Goal: Consume media (video, audio): Consume media (video, audio)

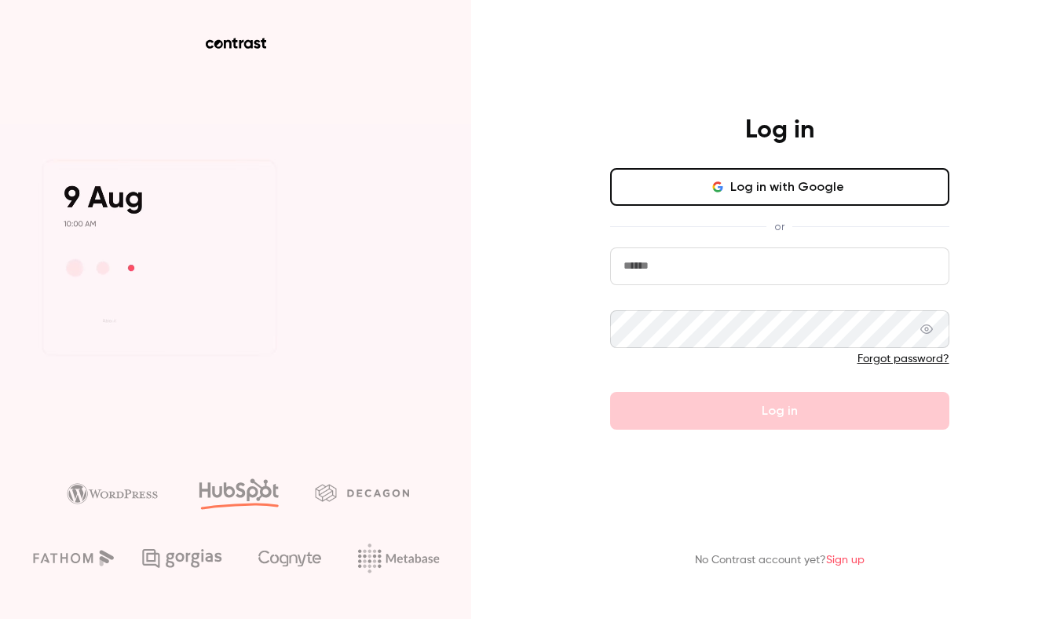
click at [839, 186] on button "Log in with Google" at bounding box center [779, 187] width 339 height 38
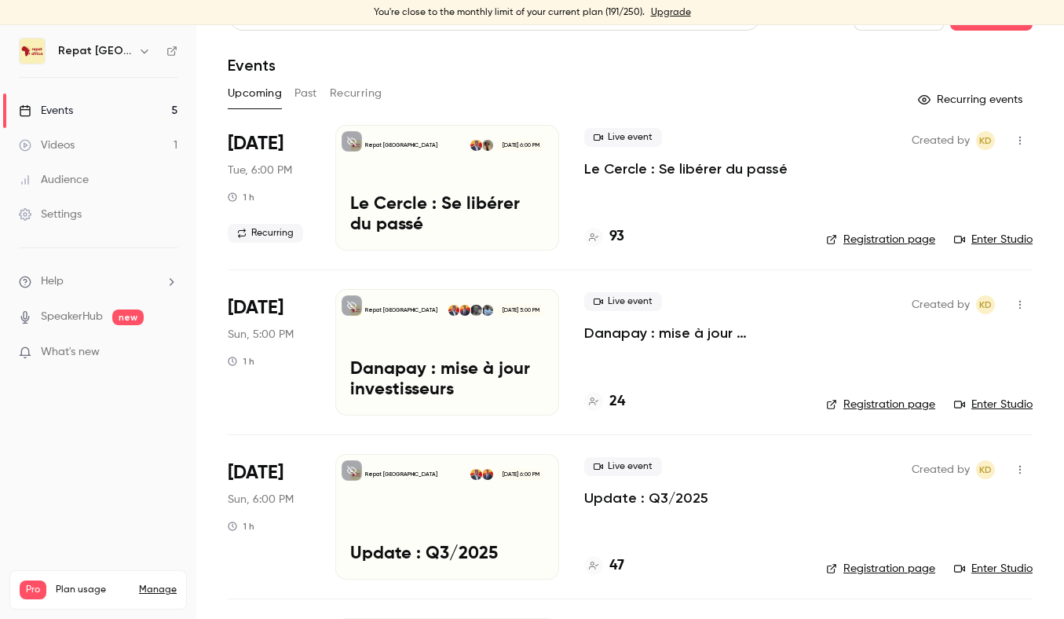
scroll to position [38, 0]
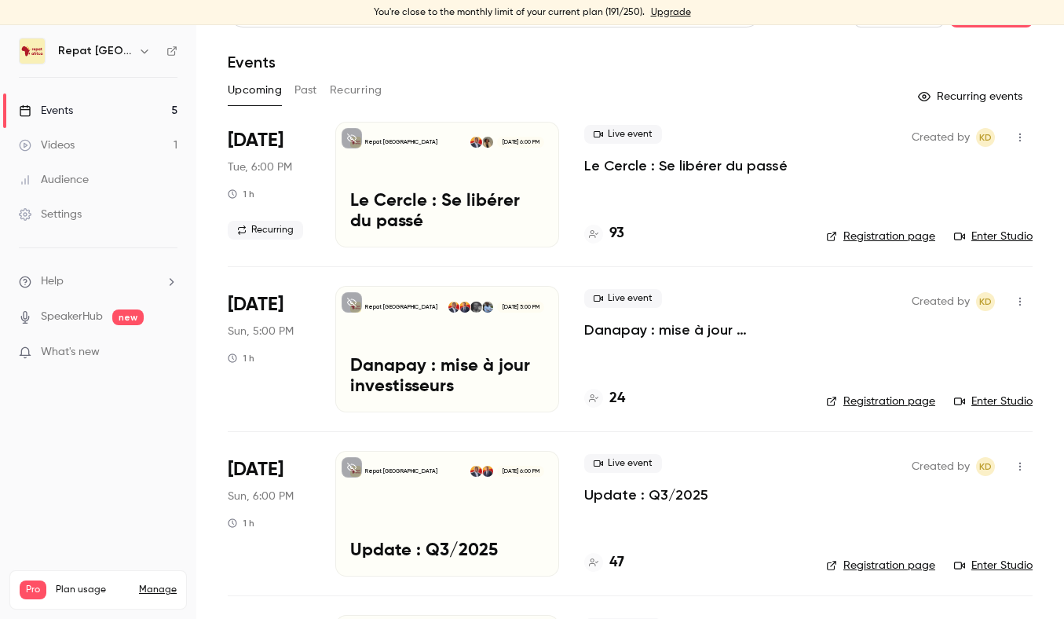
click at [353, 86] on button "Recurring" at bounding box center [356, 90] width 53 height 25
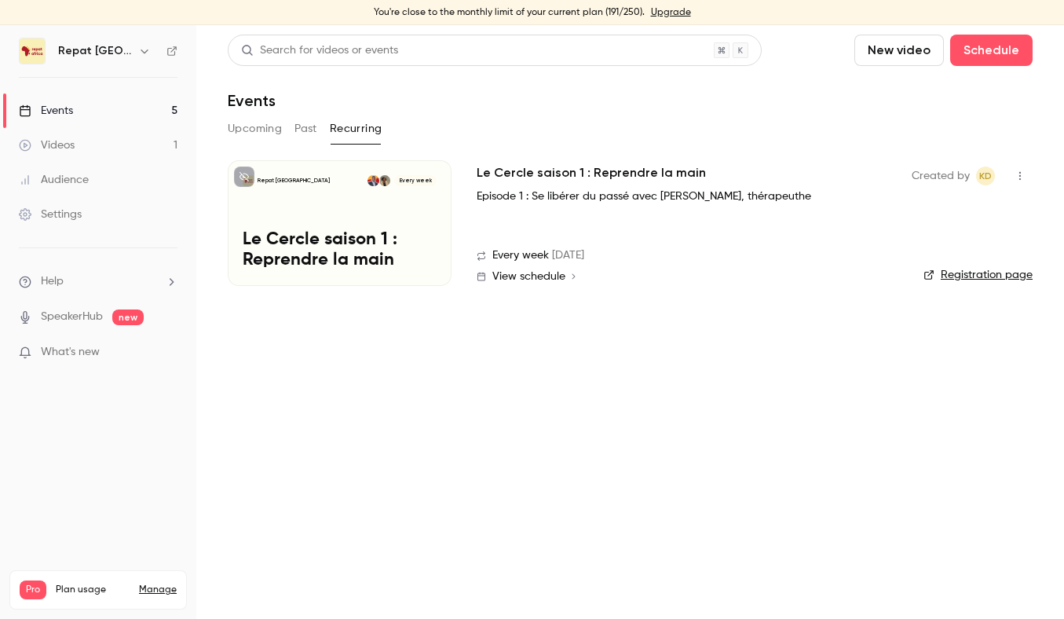
click at [298, 126] on button "Past" at bounding box center [305, 128] width 23 height 25
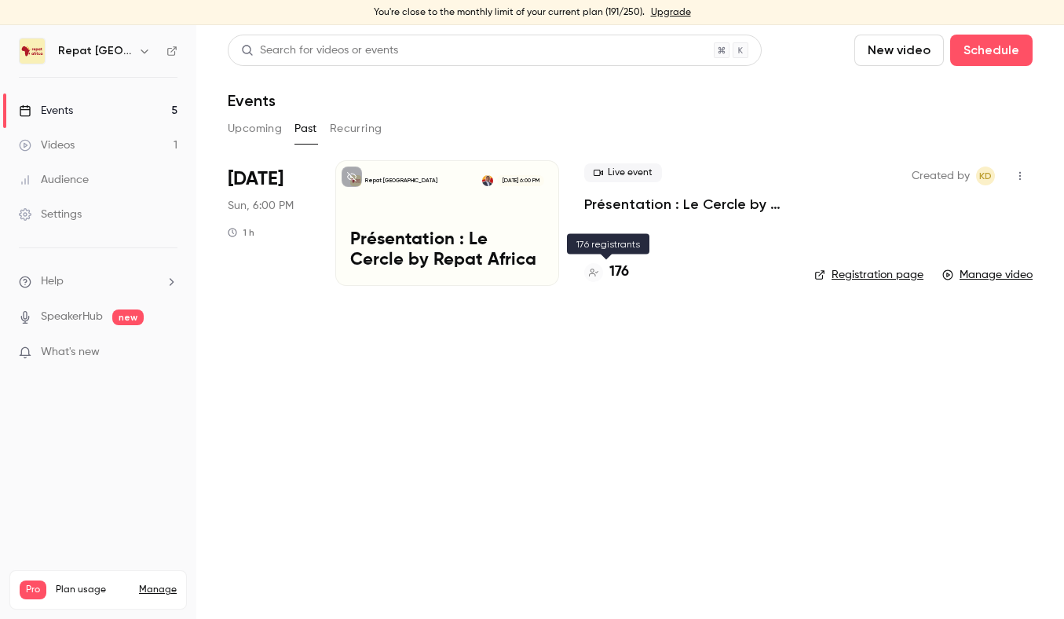
click at [619, 270] on h4 "176" at bounding box center [619, 271] width 20 height 21
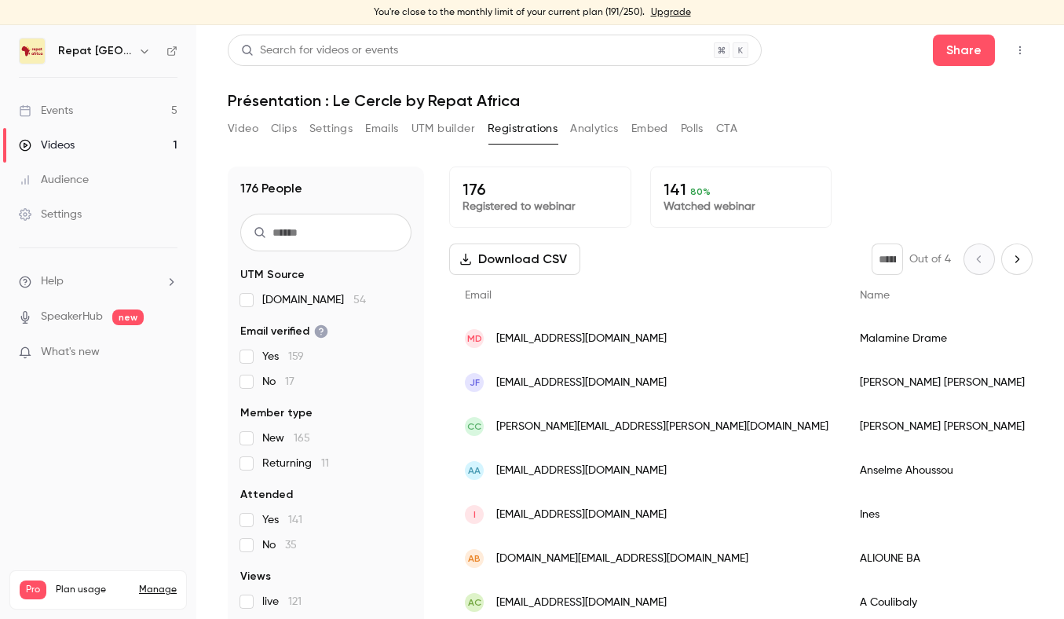
click at [1008, 247] on button "Next page" at bounding box center [1016, 258] width 31 height 31
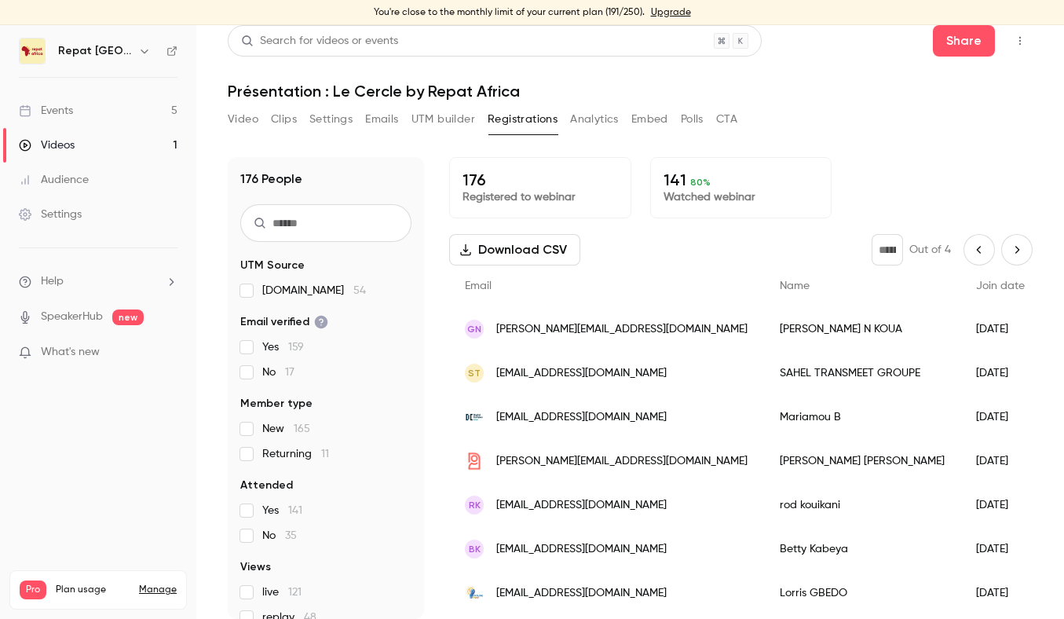
click at [1011, 252] on icon "Next page" at bounding box center [1016, 249] width 17 height 13
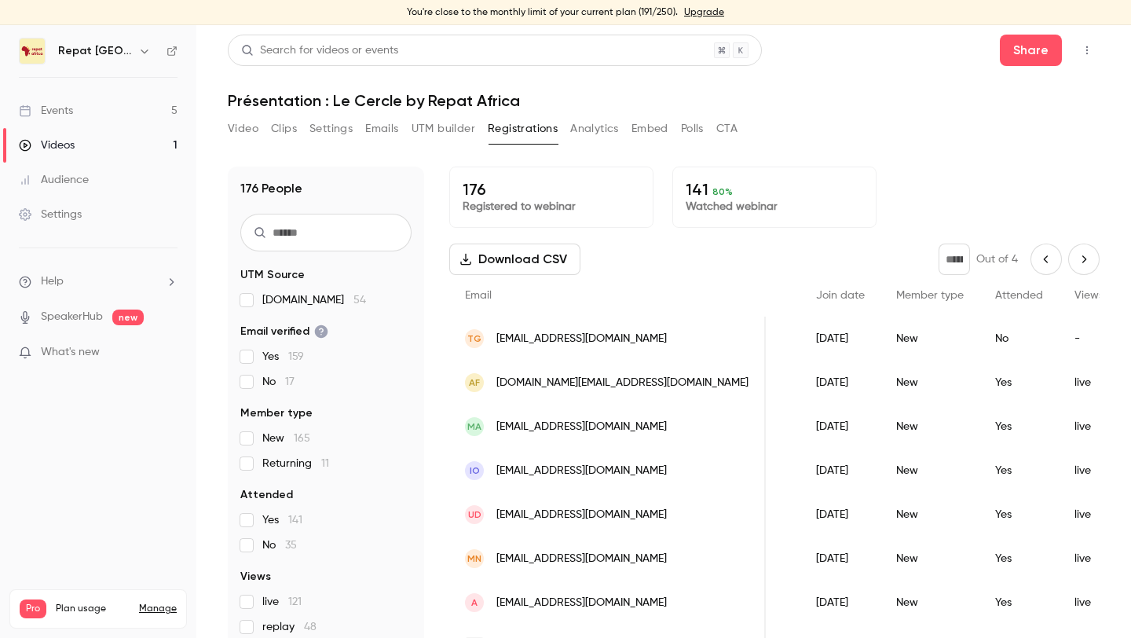
click at [1063, 268] on button "Next page" at bounding box center [1083, 258] width 31 height 31
type input "*"
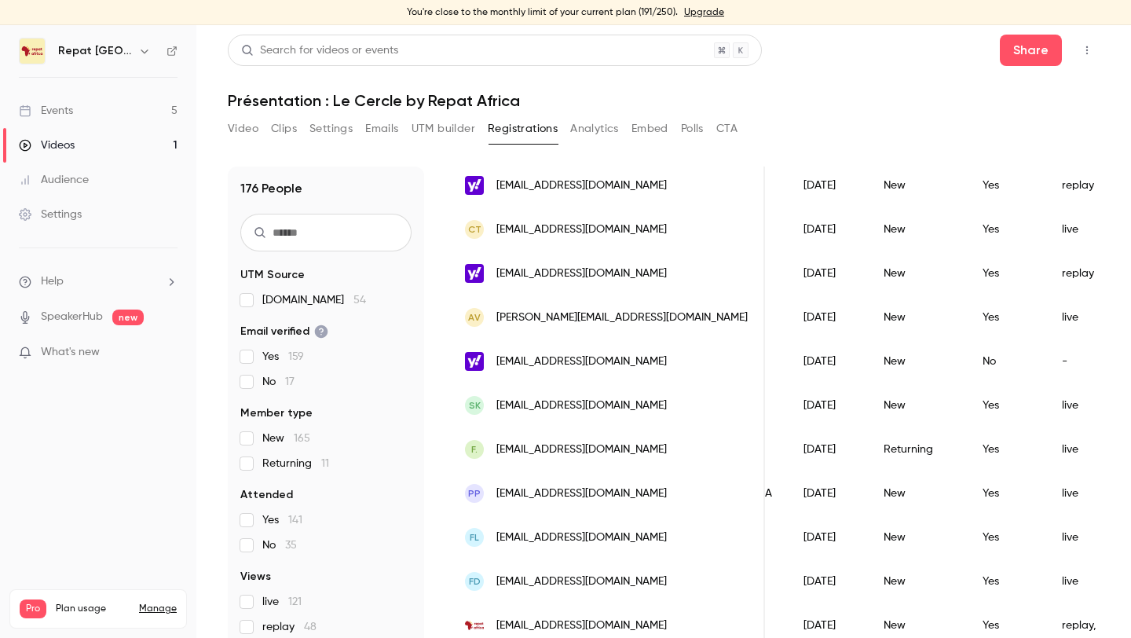
scroll to position [9, 0]
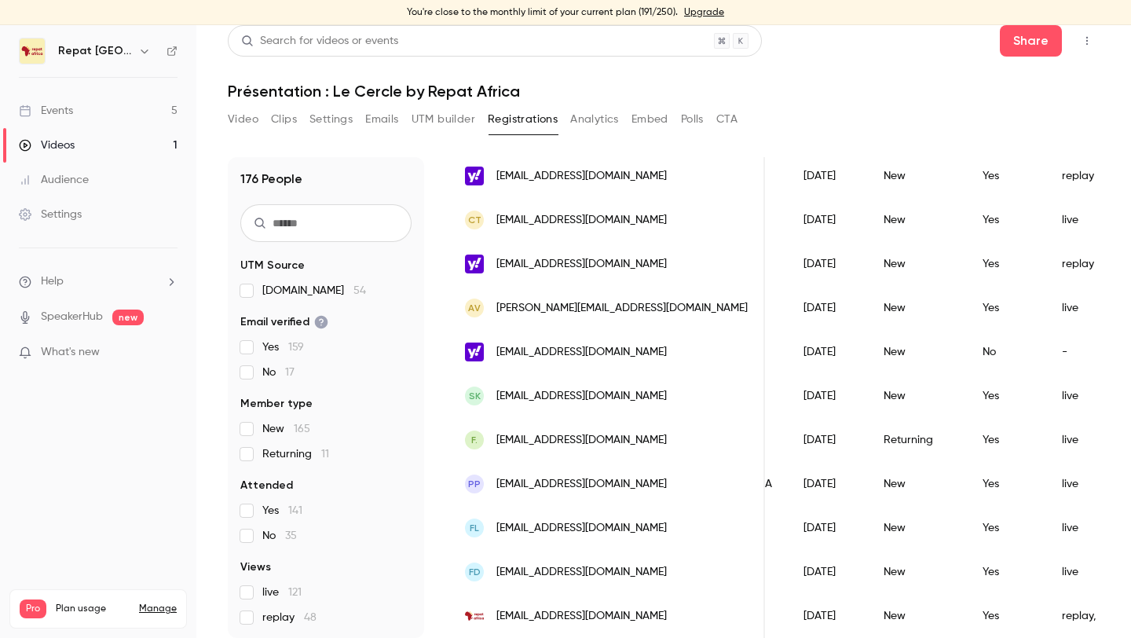
click at [233, 115] on button "Video" at bounding box center [243, 119] width 31 height 25
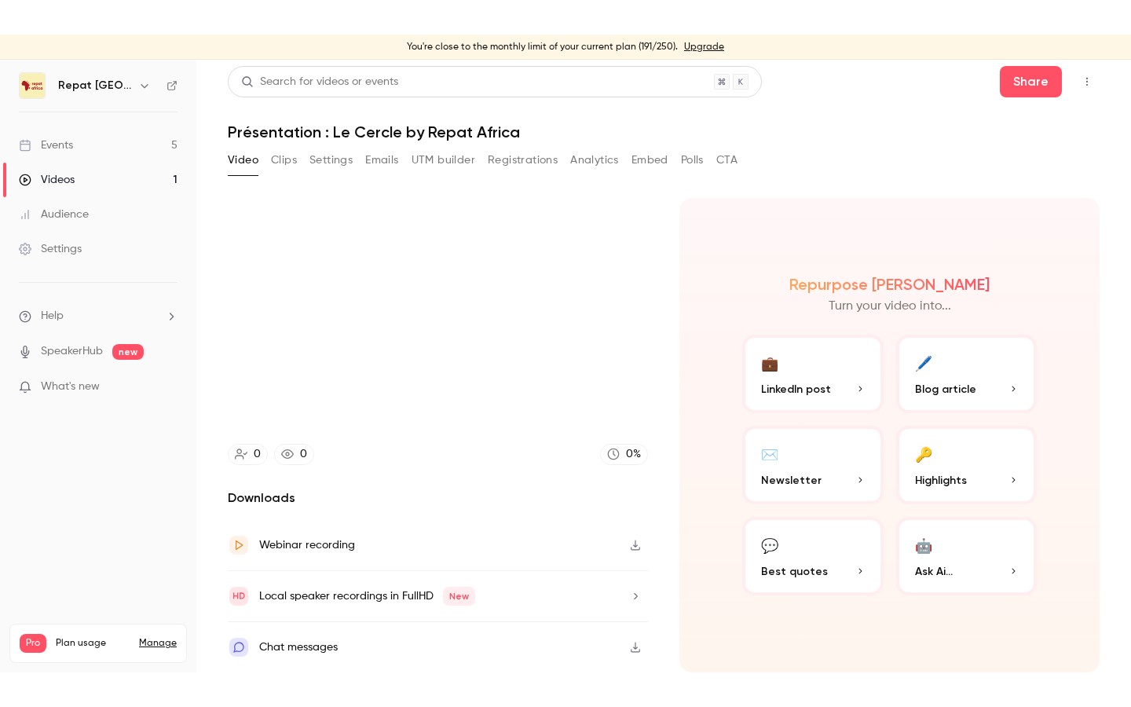
scroll to position [3, 0]
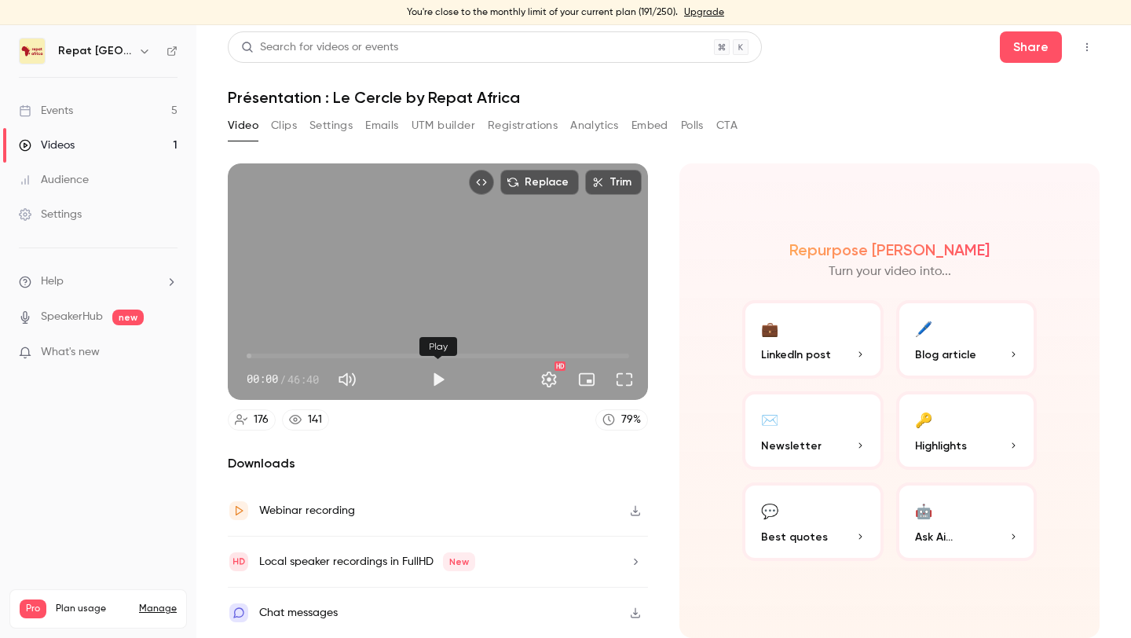
click at [445, 378] on button "Play" at bounding box center [437, 379] width 31 height 31
click at [620, 375] on button "Full screen" at bounding box center [624, 379] width 31 height 31
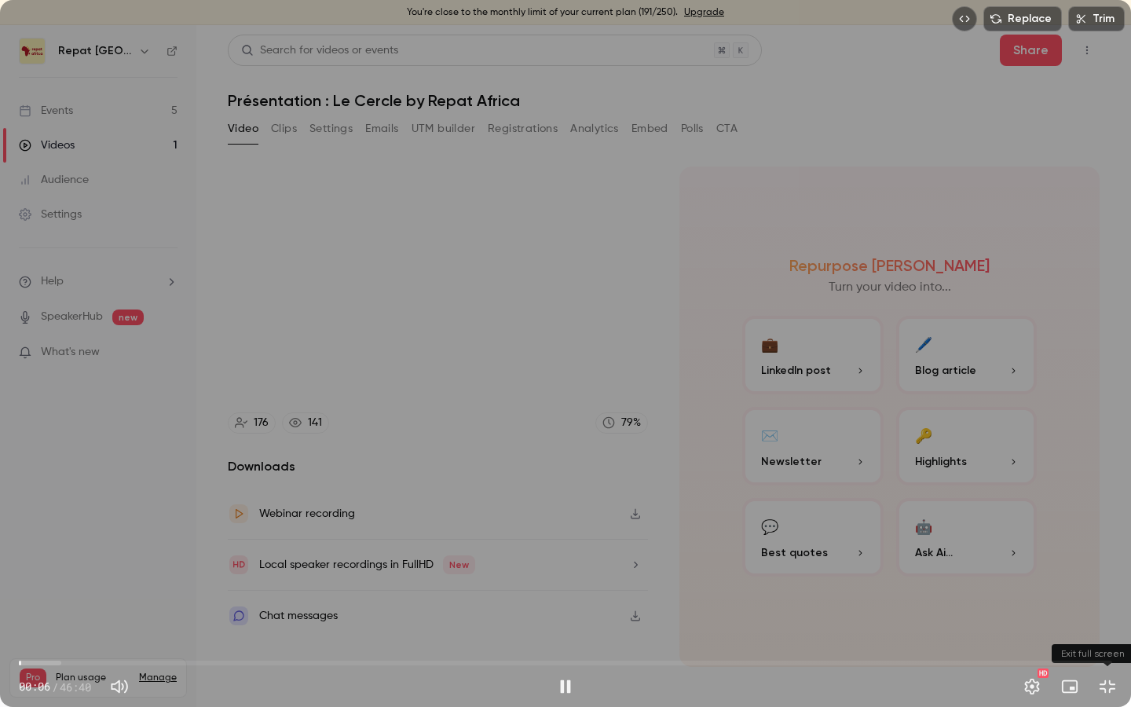
click at [1063, 618] on button "Exit full screen" at bounding box center [1107, 686] width 31 height 31
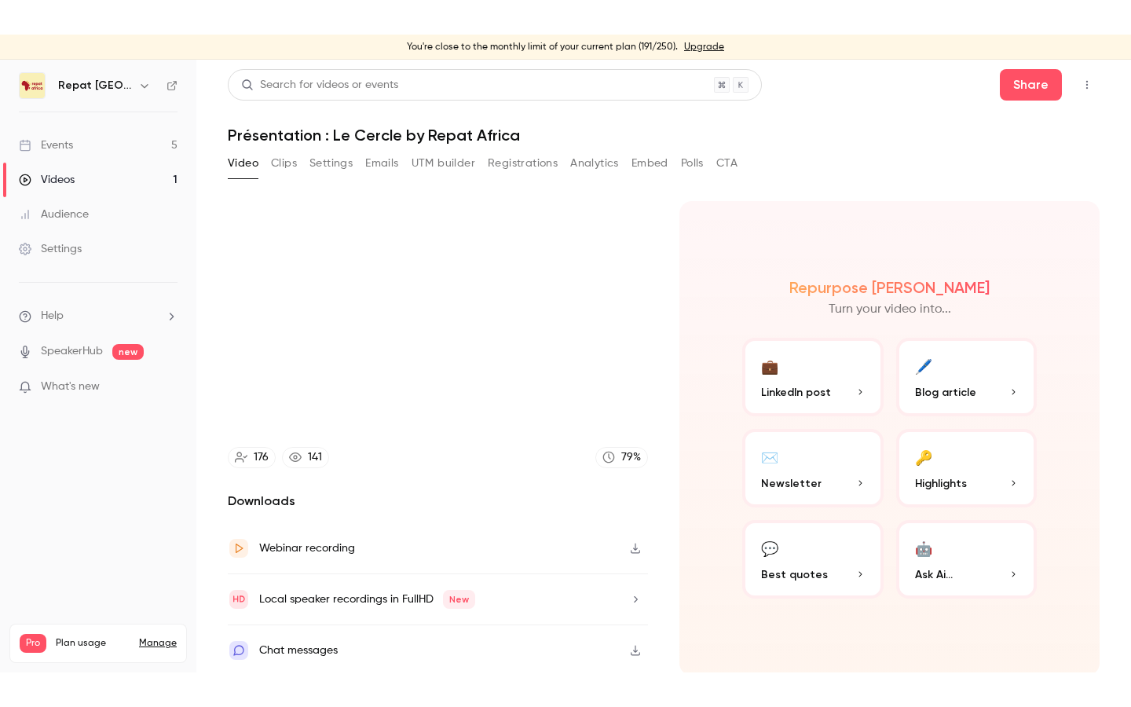
scroll to position [3, 0]
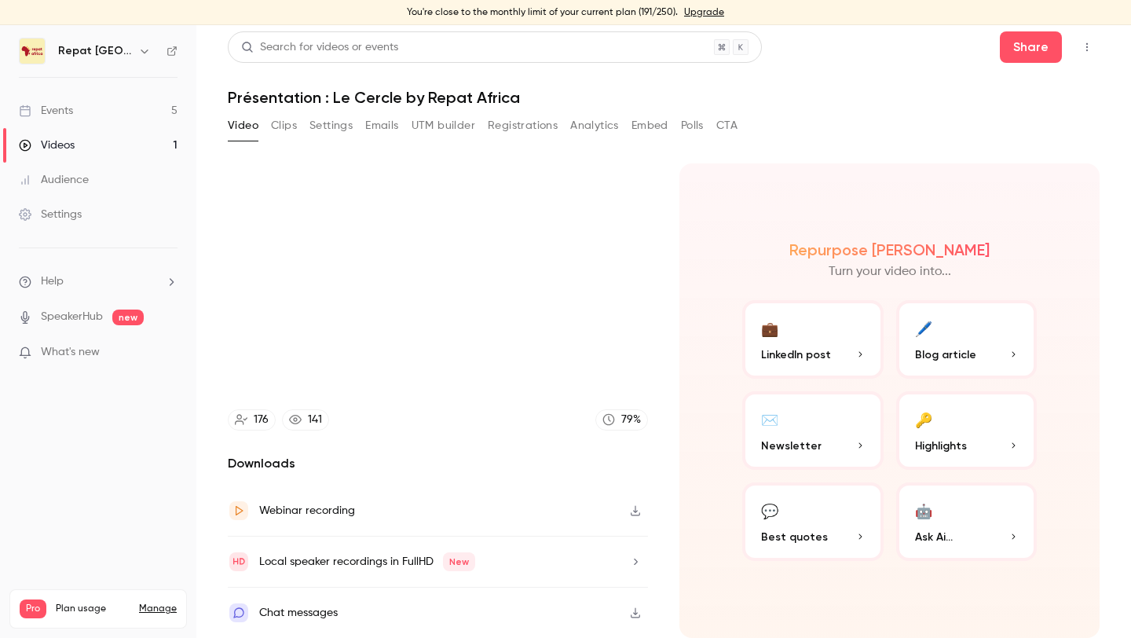
click at [805, 353] on span "LinkedIn post" at bounding box center [796, 354] width 70 height 16
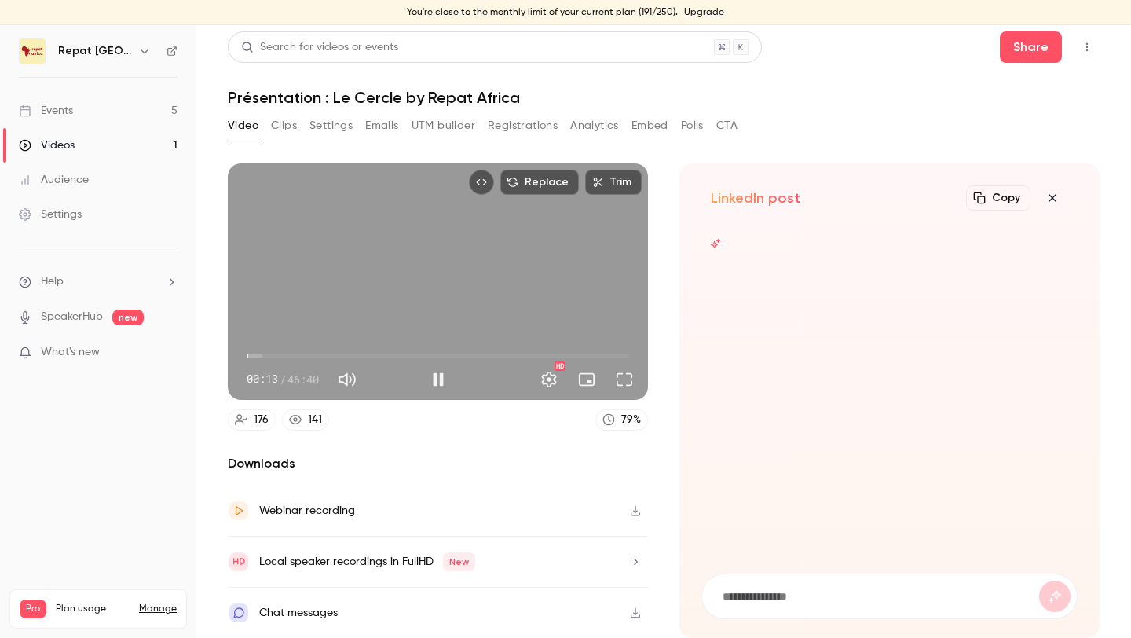
click at [430, 375] on button "Pause" at bounding box center [437, 379] width 31 height 31
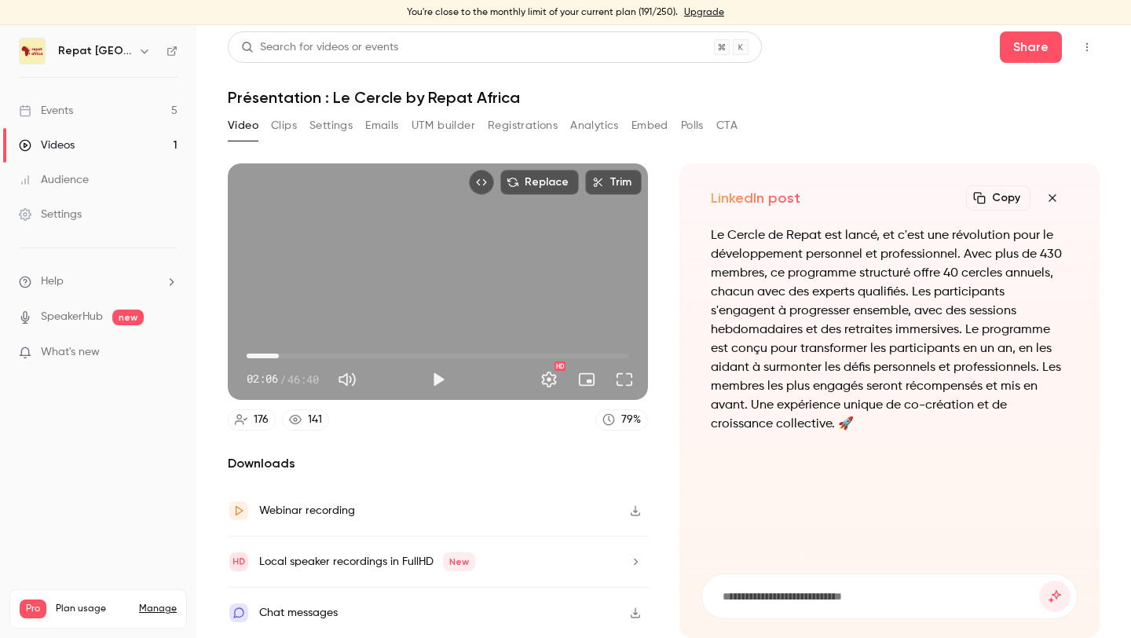
drag, startPoint x: 264, startPoint y: 354, endPoint x: 281, endPoint y: 353, distance: 17.3
click at [281, 353] on span "03:55" at bounding box center [438, 355] width 382 height 25
click at [266, 353] on span "04:13" at bounding box center [438, 355] width 382 height 25
click at [294, 353] on span "02:23" at bounding box center [438, 355] width 382 height 25
click at [275, 355] on span "03:27" at bounding box center [438, 355] width 382 height 25
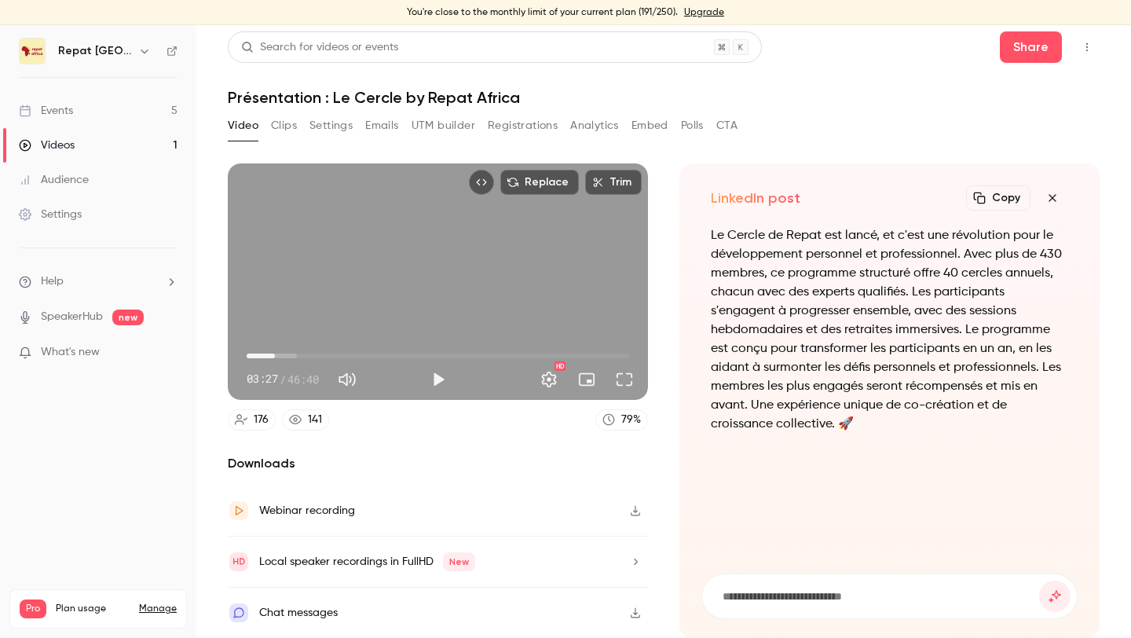
click at [291, 355] on span "03:27" at bounding box center [438, 355] width 382 height 25
click at [305, 355] on span "05:22" at bounding box center [438, 355] width 382 height 25
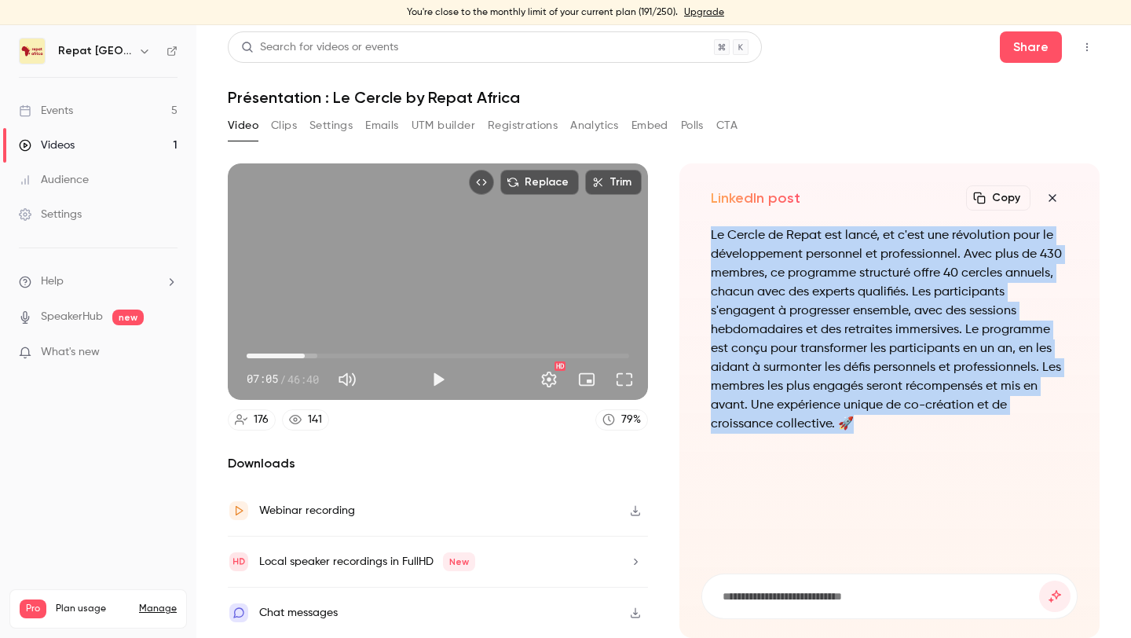
drag, startPoint x: 856, startPoint y: 419, endPoint x: 686, endPoint y: 234, distance: 250.7
click at [686, 234] on div "LinkedIn post Copy Turn your video into... Le Cercle de Repat est lancé, et c'e…" at bounding box center [889, 400] width 420 height 474
copy p "Le Cercle de Repat est lancé, et c'est une révolution pour le développement per…"
click at [323, 353] on span "09:17" at bounding box center [438, 355] width 382 height 25
click at [451, 270] on div "Replace Trim 09:17 09:17 / 46:40 HD" at bounding box center [438, 281] width 420 height 236
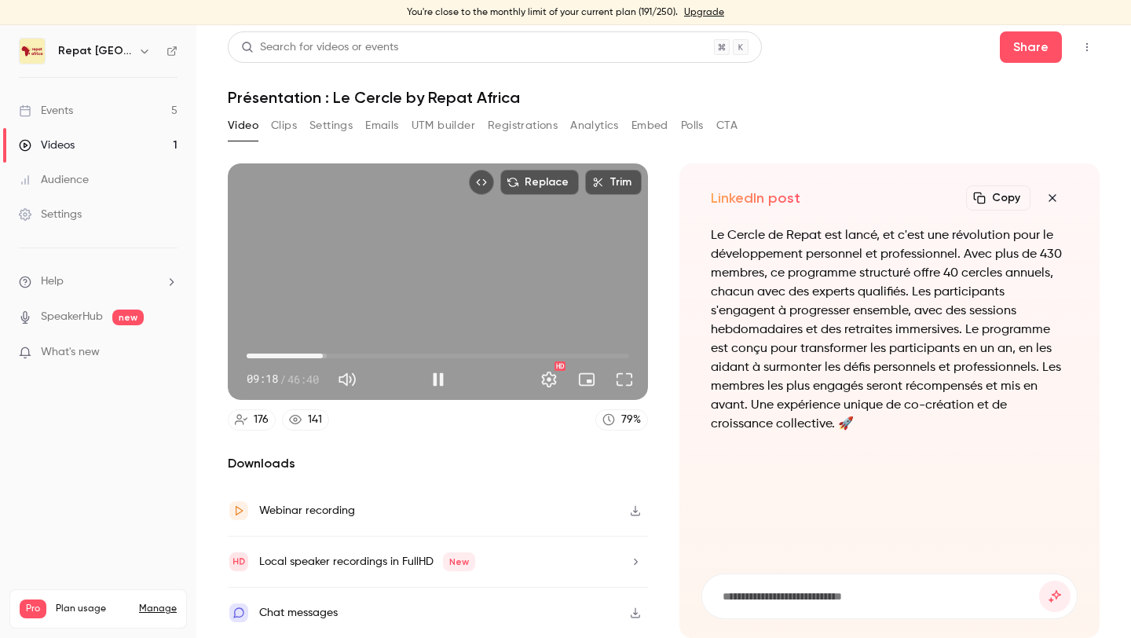
click at [451, 270] on div "Replace Trim 09:18 09:18 / 46:40 HD" at bounding box center [438, 281] width 420 height 236
click at [666, 379] on section "Replace Trim 09:18 09:18 / 46:40 HD 176 141 79 % Downloads Webinar recording Lo…" at bounding box center [664, 391] width 872 height 457
drag, startPoint x: 338, startPoint y: 349, endPoint x: 357, endPoint y: 350, distance: 18.9
click at [357, 350] on span "13:19" at bounding box center [438, 355] width 382 height 25
click at [398, 353] on span "13:25" at bounding box center [438, 355] width 382 height 25
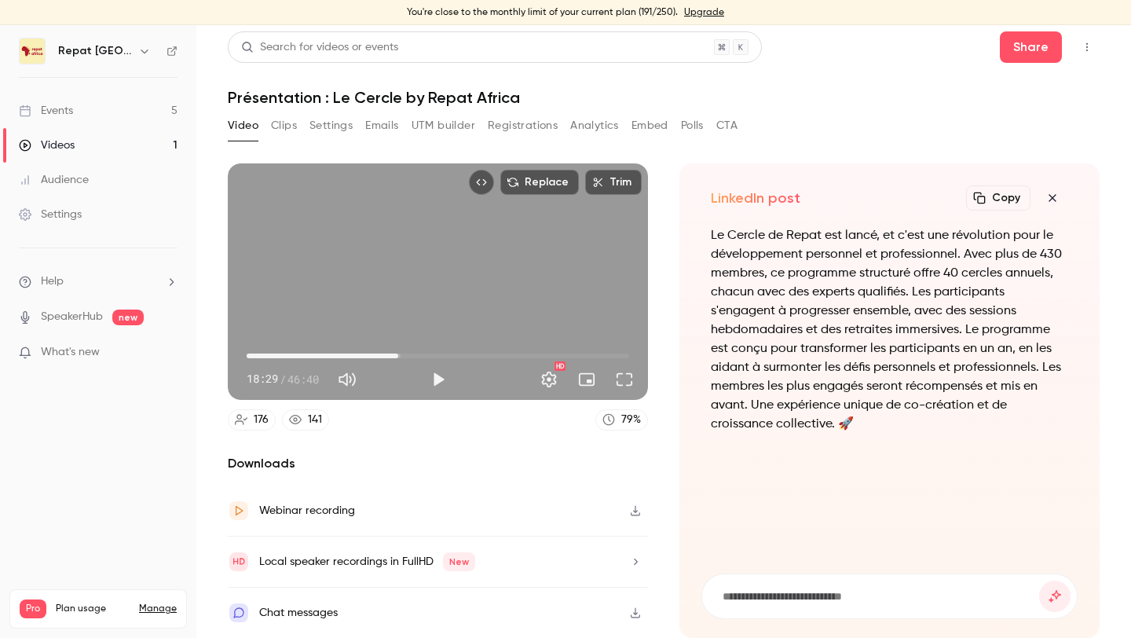
click at [671, 222] on section "Replace Trim 18:29 18:29 / 46:40 HD 176 141 79 % Downloads Webinar recording Lo…" at bounding box center [664, 391] width 872 height 457
click at [487, 174] on button "Embed video" at bounding box center [481, 182] width 25 height 25
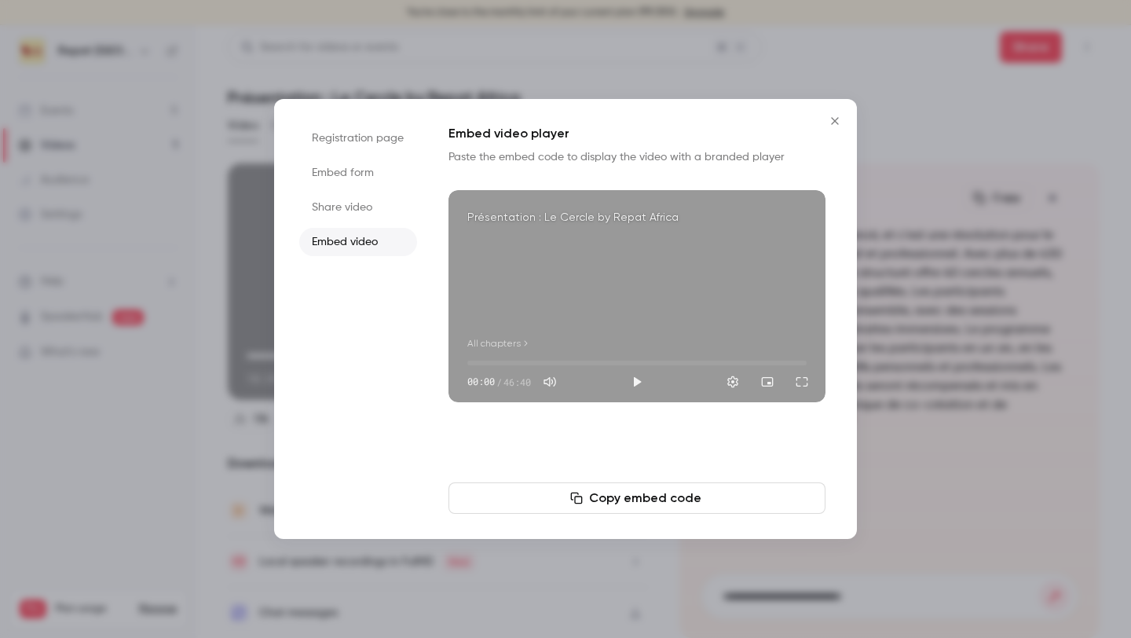
click at [830, 123] on icon "Close" at bounding box center [834, 121] width 19 height 13
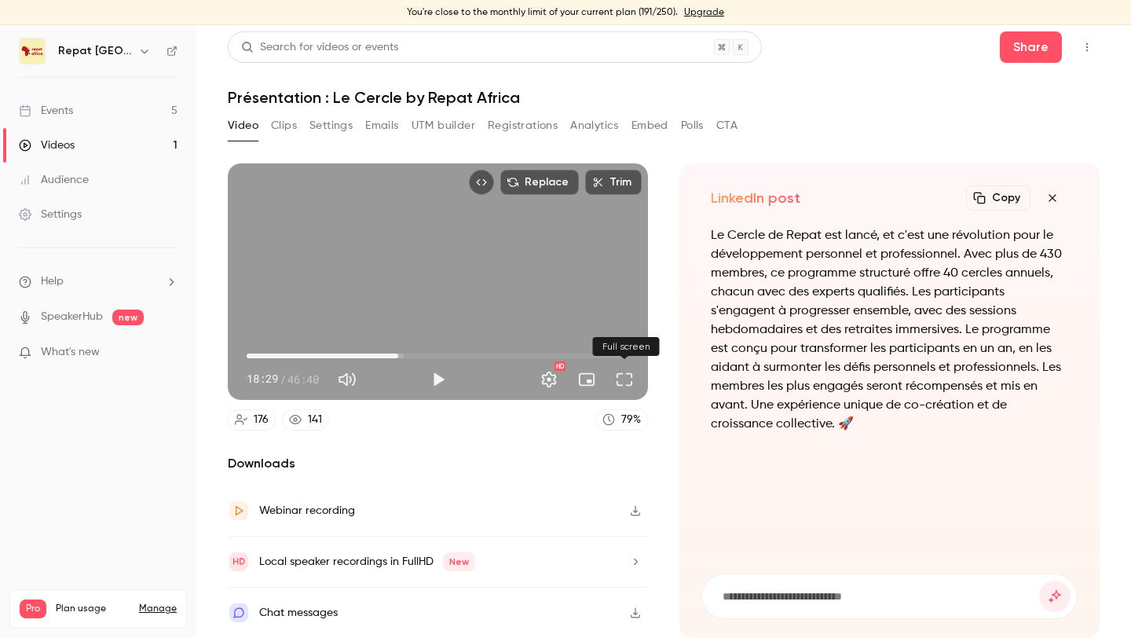
click at [628, 386] on button "Full screen" at bounding box center [624, 379] width 31 height 31
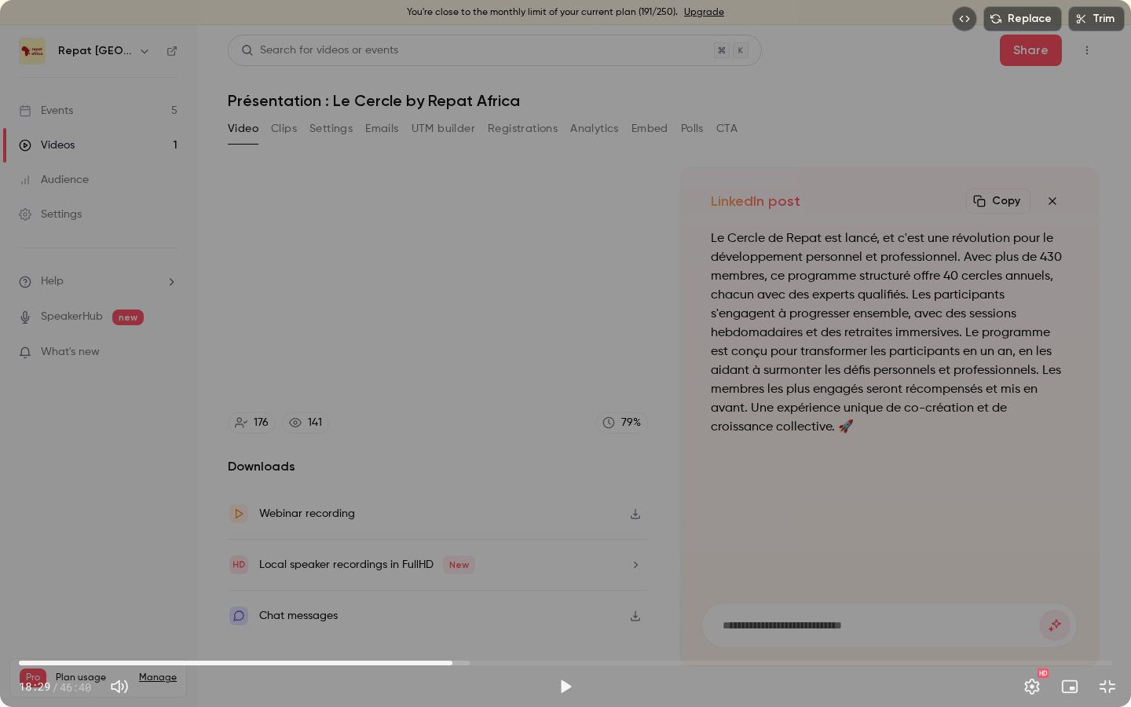
click at [603, 512] on div "Replace Trim 18:29 18:29 / 46:40 HD" at bounding box center [565, 353] width 1131 height 707
click at [264, 618] on span "18:50" at bounding box center [565, 662] width 1093 height 25
click at [342, 618] on span "10:28" at bounding box center [565, 662] width 1093 height 25
click at [414, 618] on span "13:53" at bounding box center [565, 662] width 1093 height 25
click at [510, 618] on span "16:51" at bounding box center [565, 662] width 1093 height 25
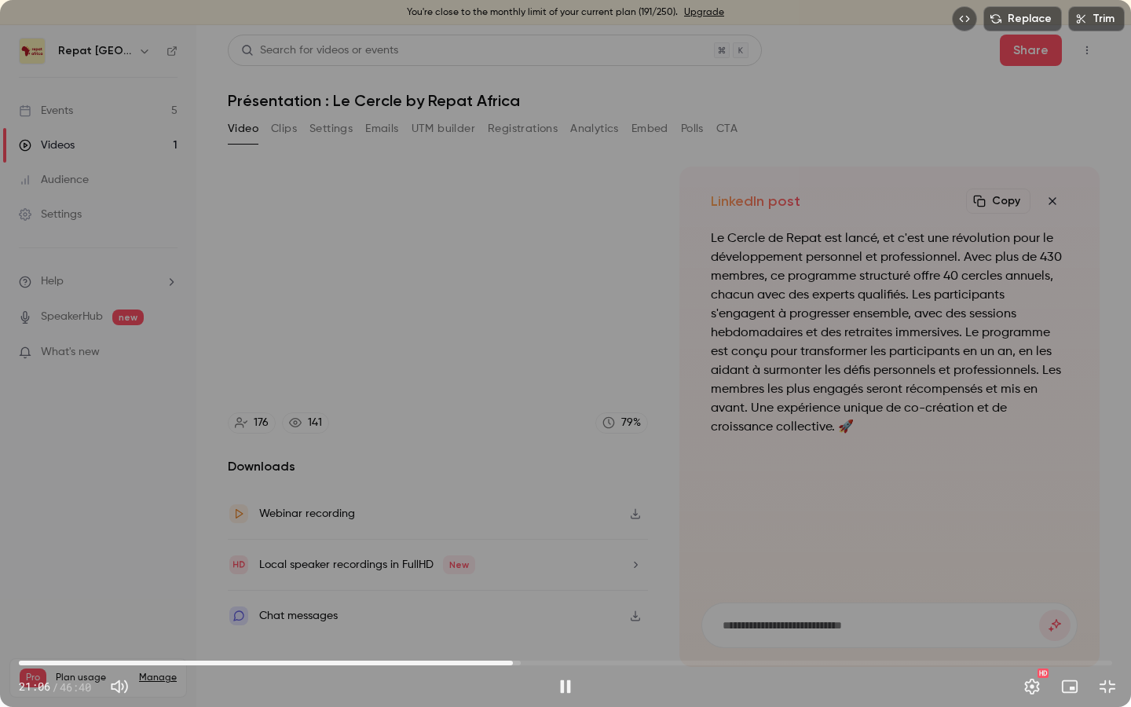
click at [653, 618] on span "21:06" at bounding box center [565, 662] width 1093 height 25
click at [796, 618] on span "27:12" at bounding box center [565, 662] width 1093 height 25
click at [943, 618] on span "33:14" at bounding box center [565, 662] width 1093 height 25
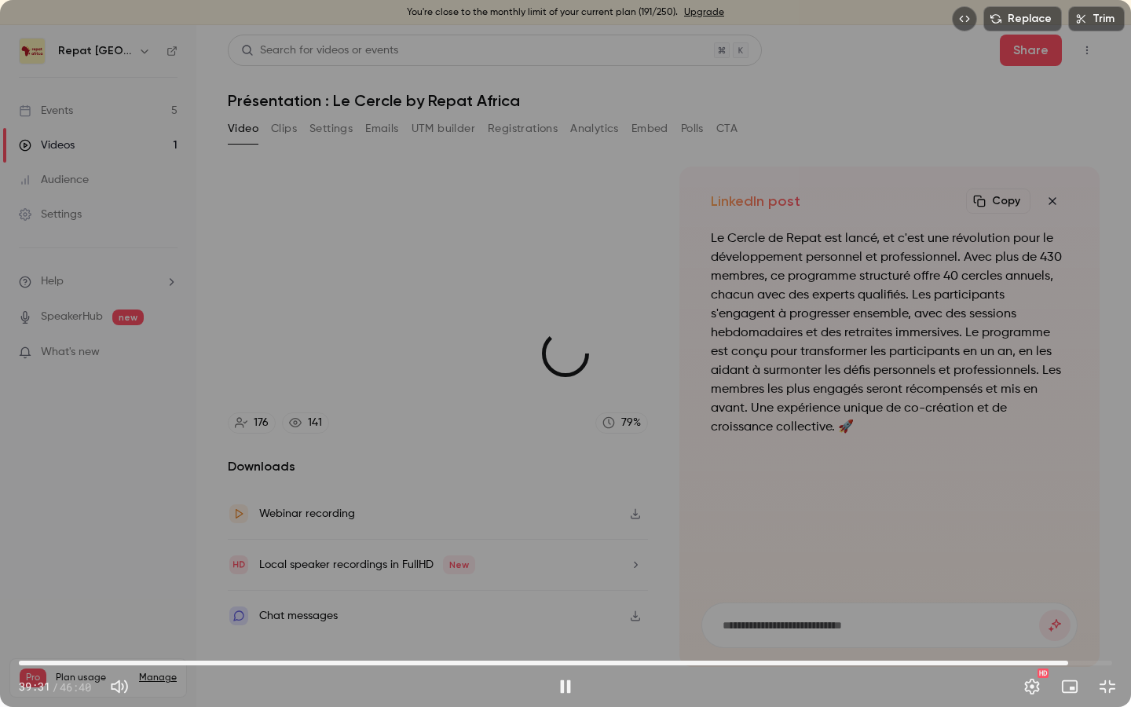
click at [1063, 618] on span "44:47" at bounding box center [565, 662] width 1093 height 25
click at [571, 618] on span "44:56" at bounding box center [565, 662] width 1093 height 25
click at [477, 618] on span "23:35" at bounding box center [565, 662] width 1093 height 25
click at [417, 618] on span "19:35" at bounding box center [565, 662] width 1093 height 25
click at [358, 618] on span "17:13" at bounding box center [565, 662] width 1093 height 25
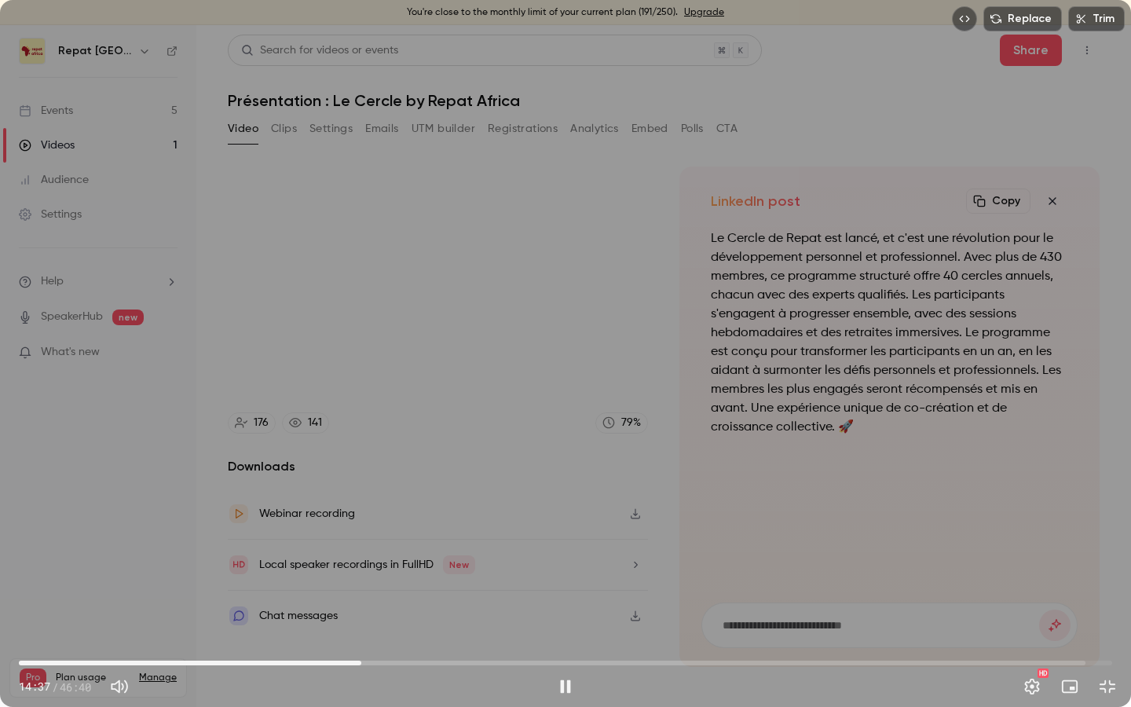
click at [221, 618] on span "14:37" at bounding box center [565, 662] width 1093 height 25
click at [923, 618] on span "38:35" at bounding box center [565, 662] width 1093 height 25
click at [348, 618] on span "14:02" at bounding box center [565, 662] width 1093 height 25
click at [425, 618] on span "17:20" at bounding box center [565, 662] width 1093 height 25
click at [678, 351] on div "Replace Trim 17:21 17:21 / 46:40 HD" at bounding box center [565, 353] width 1131 height 707
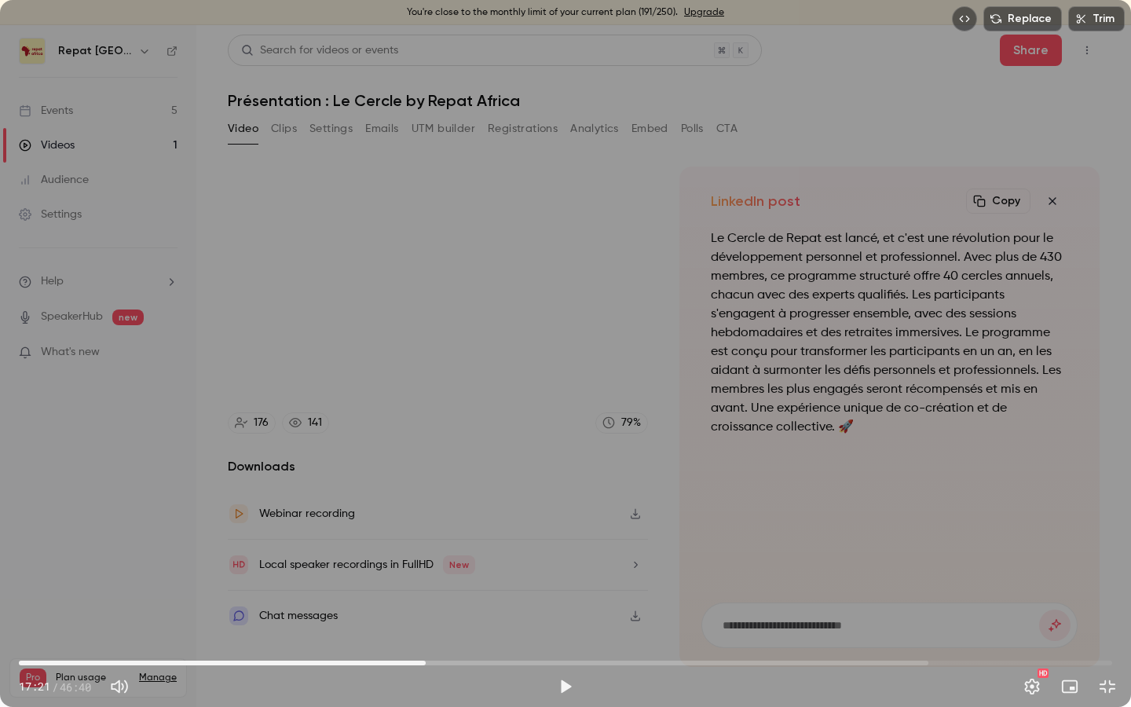
click at [1063, 618] on button "Exit full screen" at bounding box center [1107, 686] width 31 height 31
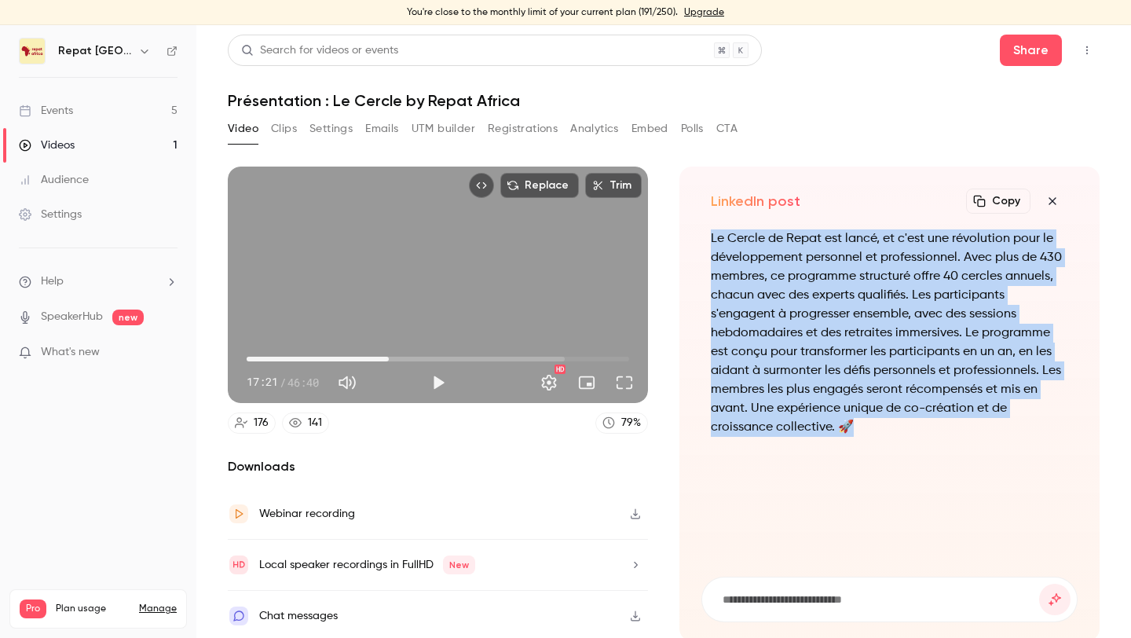
drag, startPoint x: 712, startPoint y: 238, endPoint x: 845, endPoint y: 425, distance: 229.2
click at [845, 425] on p "Le Cercle de Repat est lancé, et c'est une révolution pour le développement per…" at bounding box center [889, 332] width 357 height 207
copy p "Le Cercle de Repat est lancé, et c'est une révolution pour le développement per…"
click at [843, 340] on p "Le Cercle de Repat est lancé, et c'est une révolution pour le développement per…" at bounding box center [889, 332] width 357 height 207
drag, startPoint x: 858, startPoint y: 437, endPoint x: 697, endPoint y: 245, distance: 250.9
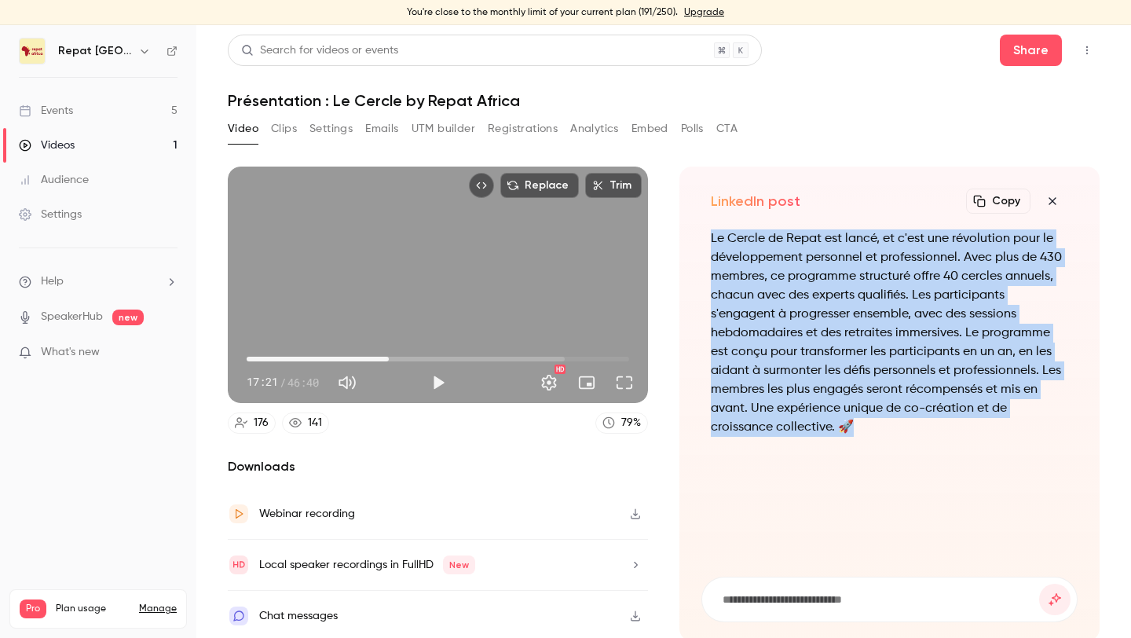
click at [697, 245] on div "LinkedIn post Copy Turn your video into... Le Cercle de Repat est lancé, et c'e…" at bounding box center [889, 403] width 420 height 474
copy p "Le Cercle de Repat est lancé, et c'est une révolution pour le développement per…"
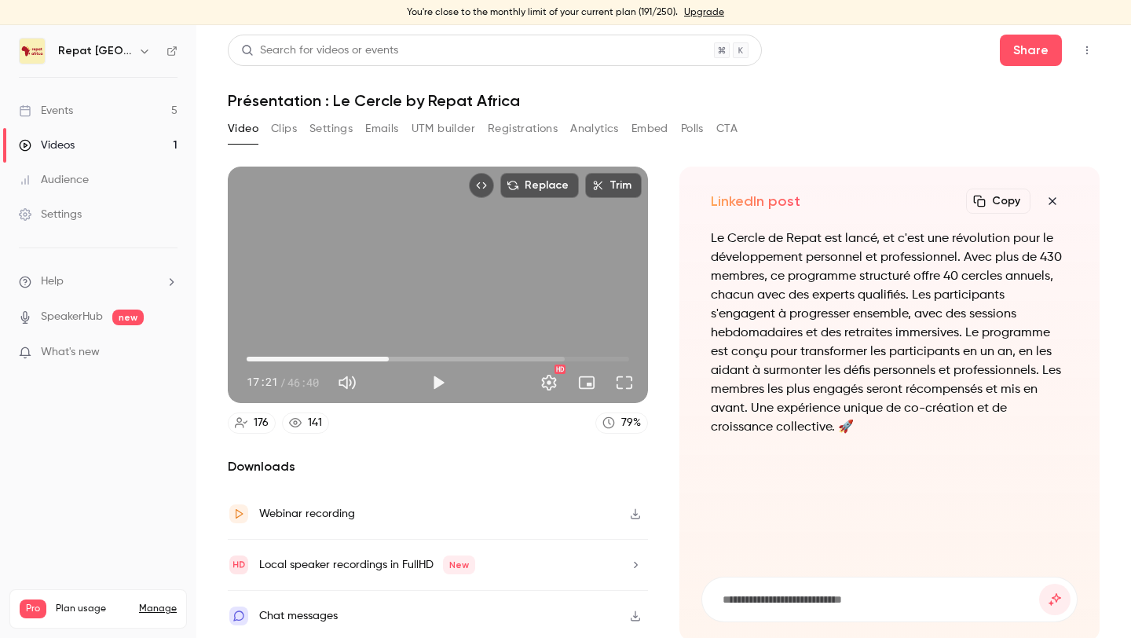
click at [686, 331] on div "LinkedIn post Copy Turn your video into... Le Cercle de Repat est lancé, et c'e…" at bounding box center [889, 403] width 420 height 474
drag, startPoint x: 255, startPoint y: 358, endPoint x: 240, endPoint y: 359, distance: 14.9
click at [236, 359] on div "00:00 00:46 / 46:40 HD" at bounding box center [438, 370] width 420 height 66
click at [275, 359] on span "03:27" at bounding box center [438, 358] width 382 height 25
click at [271, 358] on span "02:58" at bounding box center [271, 359] width 5 height 5
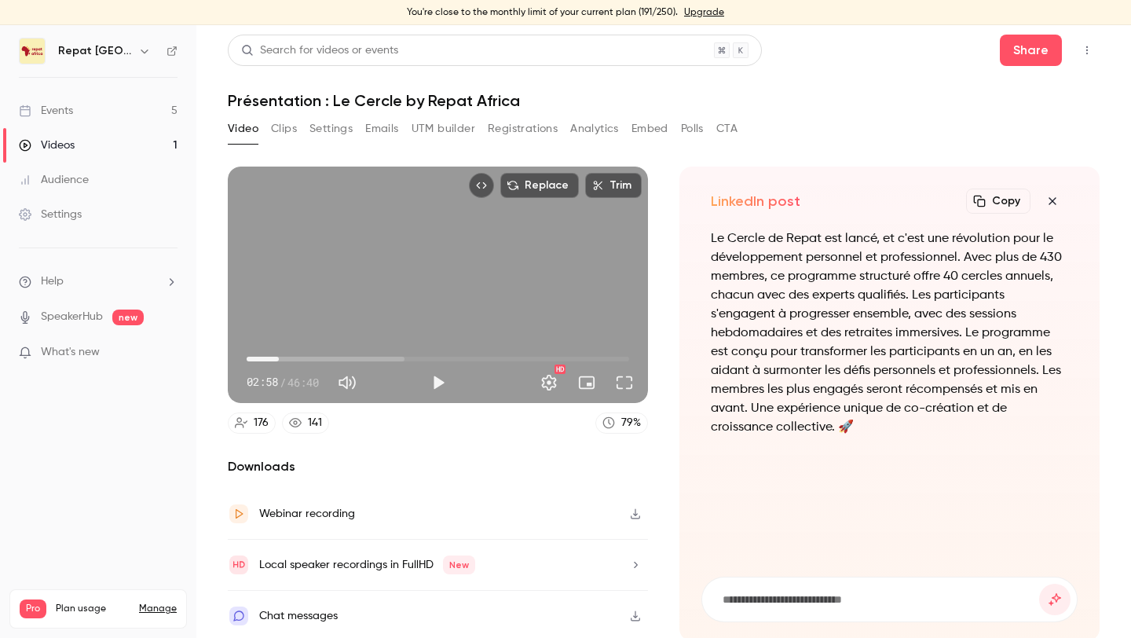
click at [279, 358] on span "03:55" at bounding box center [438, 358] width 382 height 25
click at [293, 358] on span "03:55" at bounding box center [438, 358] width 382 height 25
click at [305, 358] on span "07:05" at bounding box center [438, 358] width 382 height 25
click at [285, 358] on span "07:05" at bounding box center [438, 358] width 382 height 25
click at [283, 358] on span "04:41" at bounding box center [285, 359] width 5 height 5
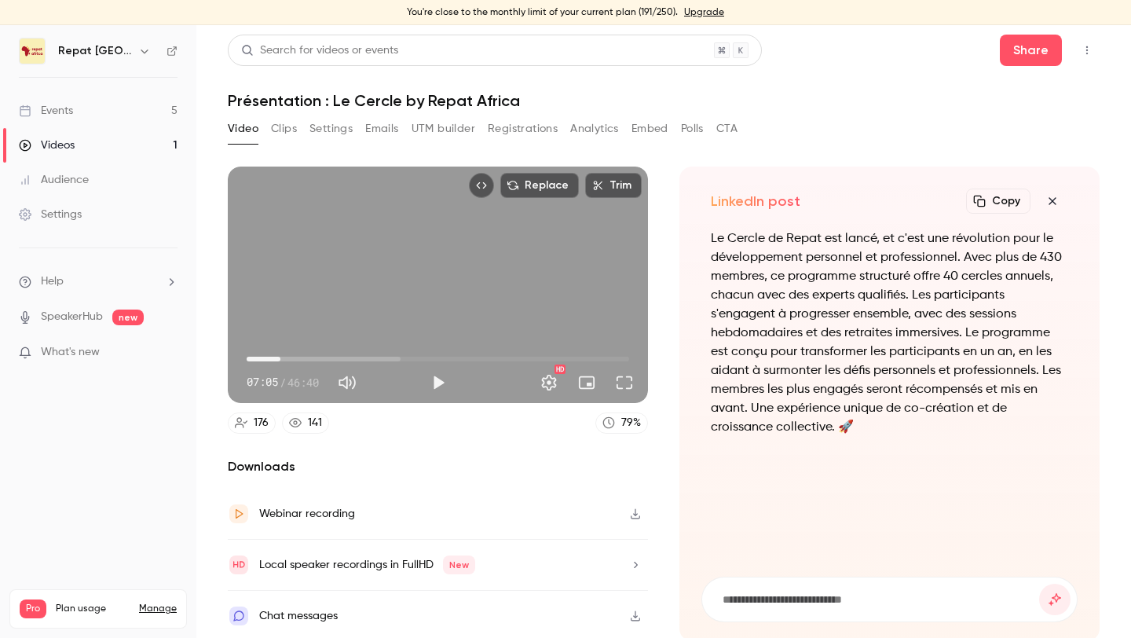
click at [278, 358] on span "04:07" at bounding box center [280, 359] width 5 height 5
click at [379, 320] on div "Replace Trim 03:15 07:05 / 46:40 HD" at bounding box center [438, 284] width 420 height 236
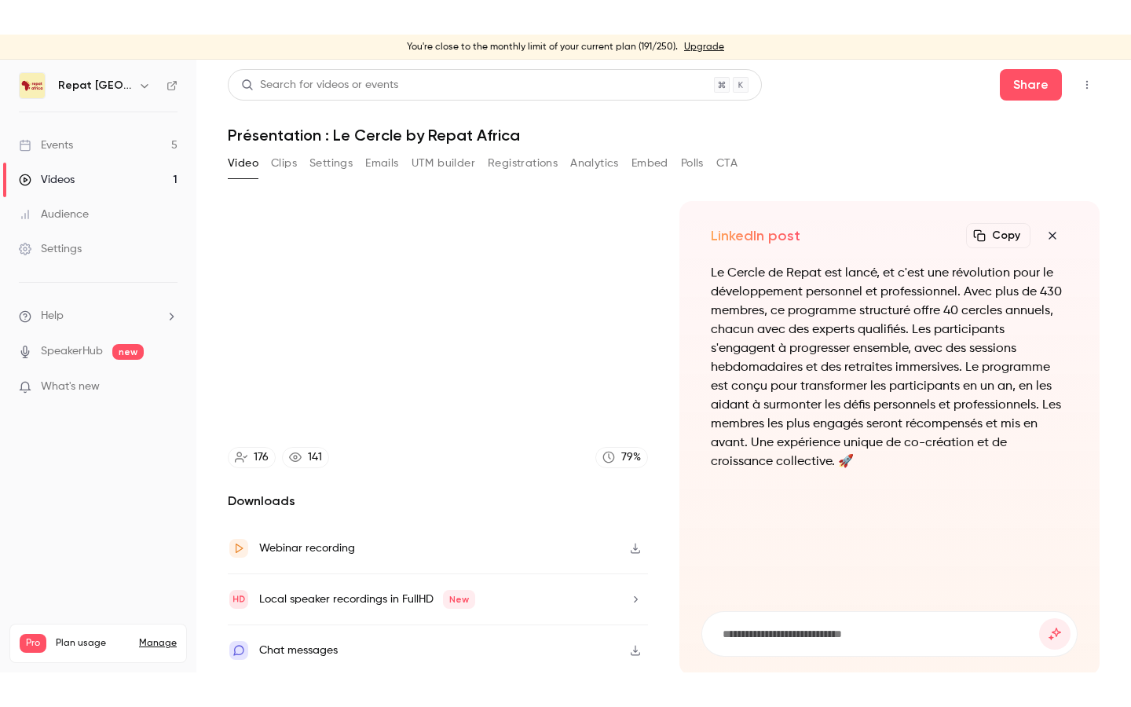
scroll to position [3, 0]
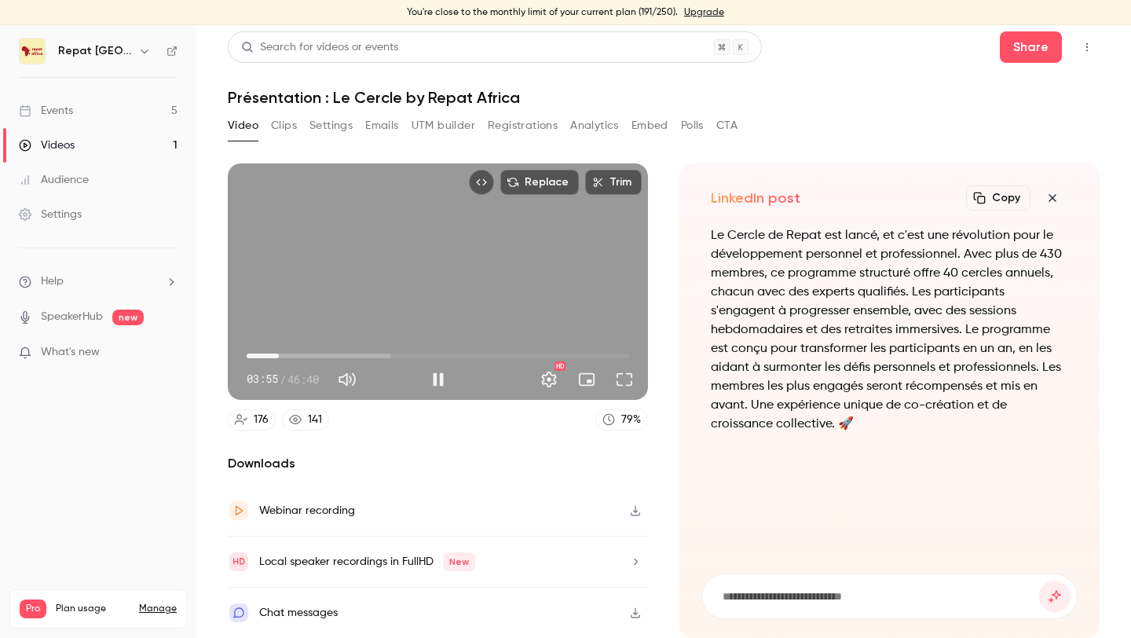
click at [279, 357] on span "03:55" at bounding box center [278, 355] width 5 height 5
click at [283, 357] on span "04:24" at bounding box center [282, 355] width 5 height 5
click at [287, 357] on span "04:59" at bounding box center [287, 355] width 5 height 5
click at [299, 357] on span "06:25" at bounding box center [438, 355] width 382 height 25
click at [305, 357] on span "07:11" at bounding box center [305, 355] width 5 height 5
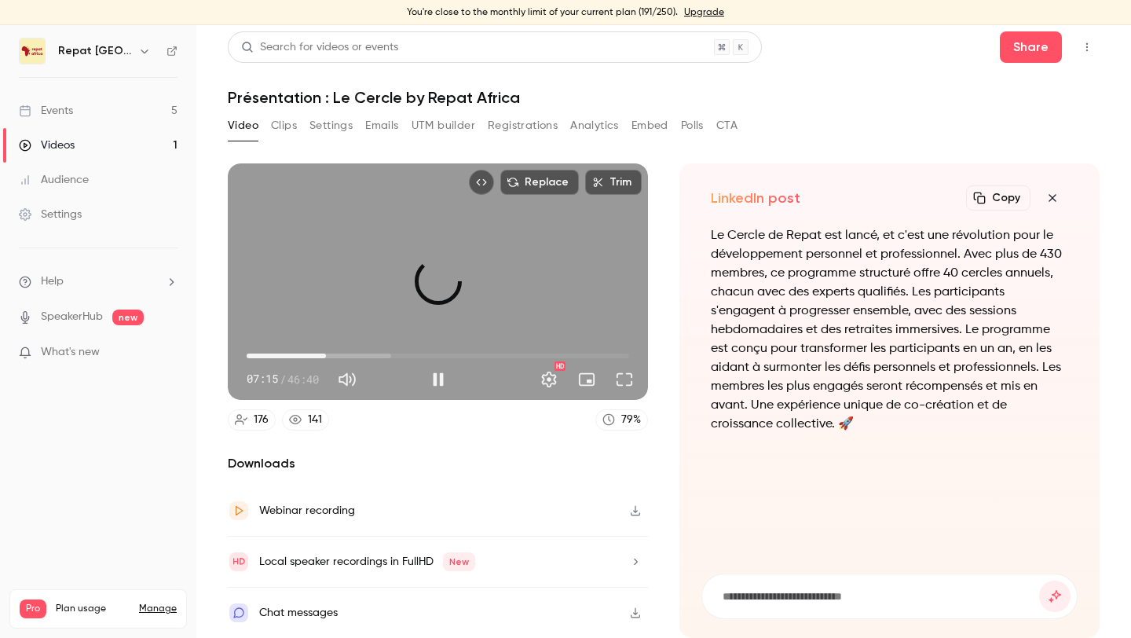
click at [326, 363] on span "09:40" at bounding box center [438, 355] width 382 height 25
click at [342, 363] on span "09:41" at bounding box center [438, 355] width 382 height 25
click at [339, 353] on span "11:36" at bounding box center [341, 355] width 5 height 5
click at [330, 353] on span "10:09" at bounding box center [329, 355] width 5 height 5
click at [324, 354] on span "09:23" at bounding box center [323, 355] width 5 height 5
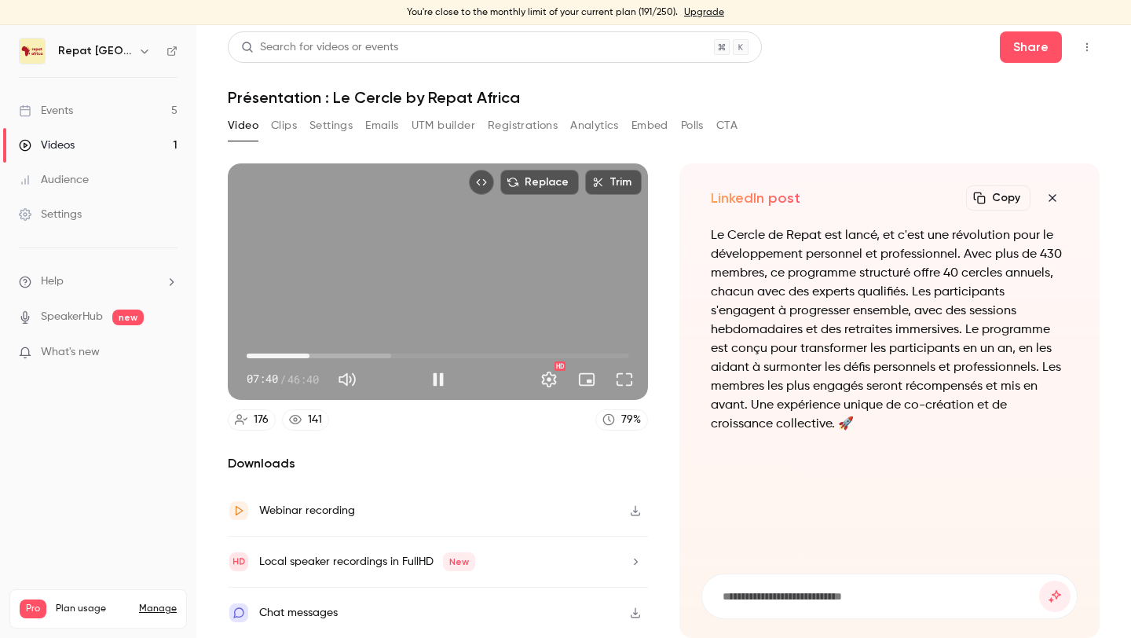
click at [309, 357] on span "07:40" at bounding box center [438, 355] width 382 height 25
click at [312, 354] on span "07:41" at bounding box center [309, 355] width 5 height 5
click at [316, 354] on span "08:26" at bounding box center [315, 355] width 5 height 5
click at [318, 354] on span "08:43" at bounding box center [318, 355] width 5 height 5
click at [311, 354] on span "07:51" at bounding box center [311, 355] width 5 height 5
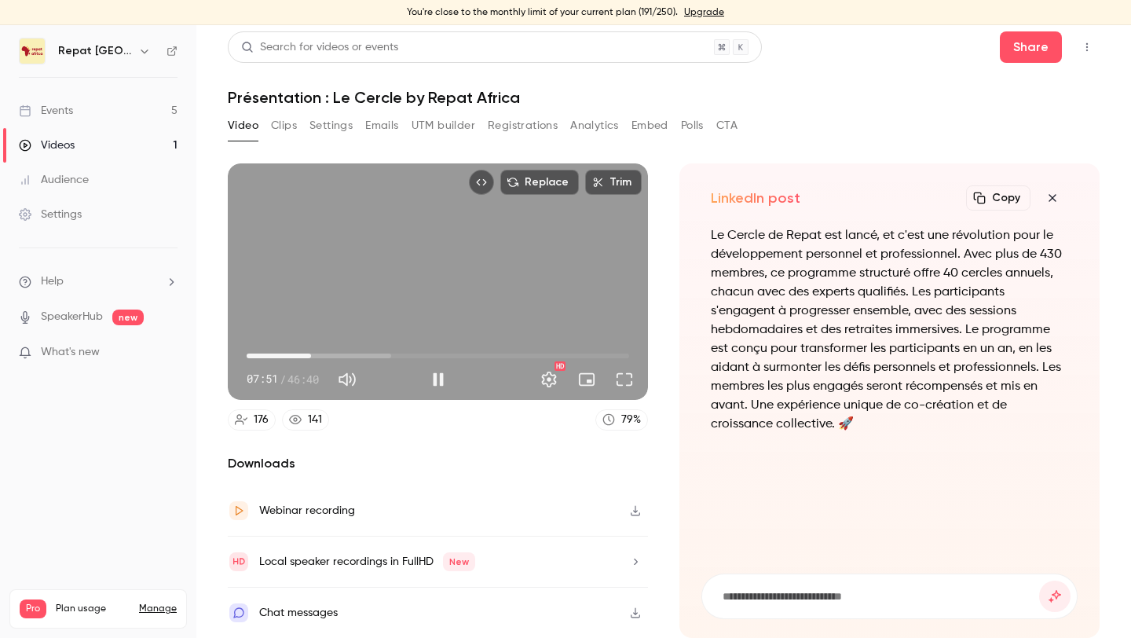
click at [309, 354] on span "07:51" at bounding box center [311, 355] width 5 height 5
click at [323, 354] on span "07:40" at bounding box center [438, 355] width 382 height 25
click at [353, 289] on div "Replace Trim 09:18 09:18 / 46:40 HD" at bounding box center [438, 281] width 420 height 236
click at [660, 286] on section "Replace Trim 09:18 09:18 / 46:40 HD 176 141 79 % Downloads Webinar recording Lo…" at bounding box center [664, 391] width 872 height 457
click at [586, 376] on button "Turn on miniplayer" at bounding box center [586, 379] width 31 height 31
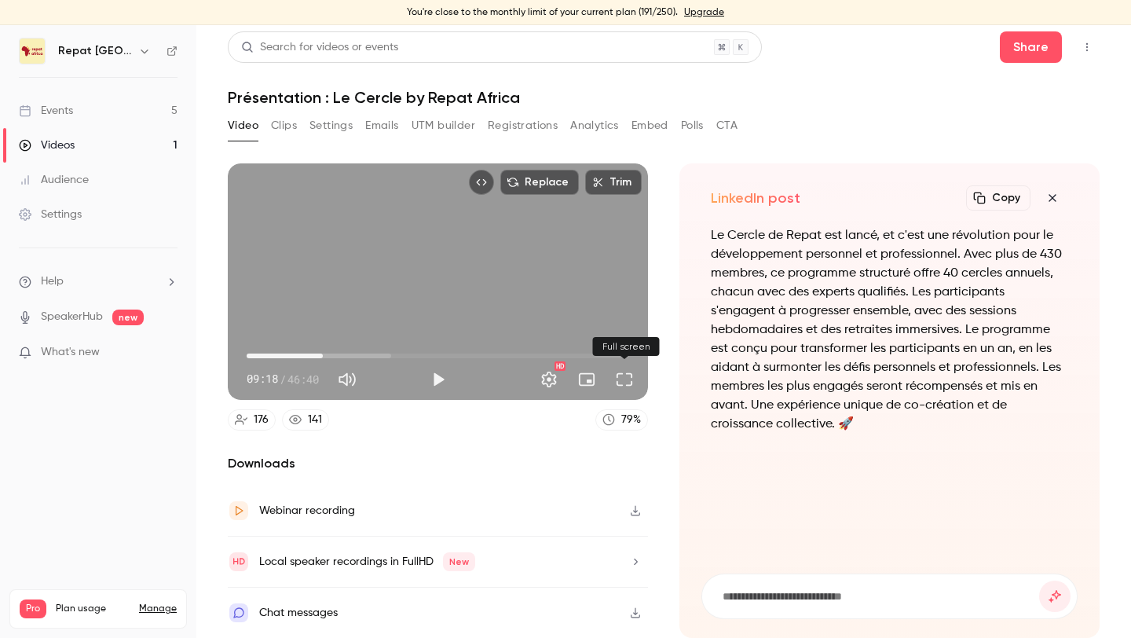
click at [635, 384] on button "Full screen" at bounding box center [624, 379] width 31 height 31
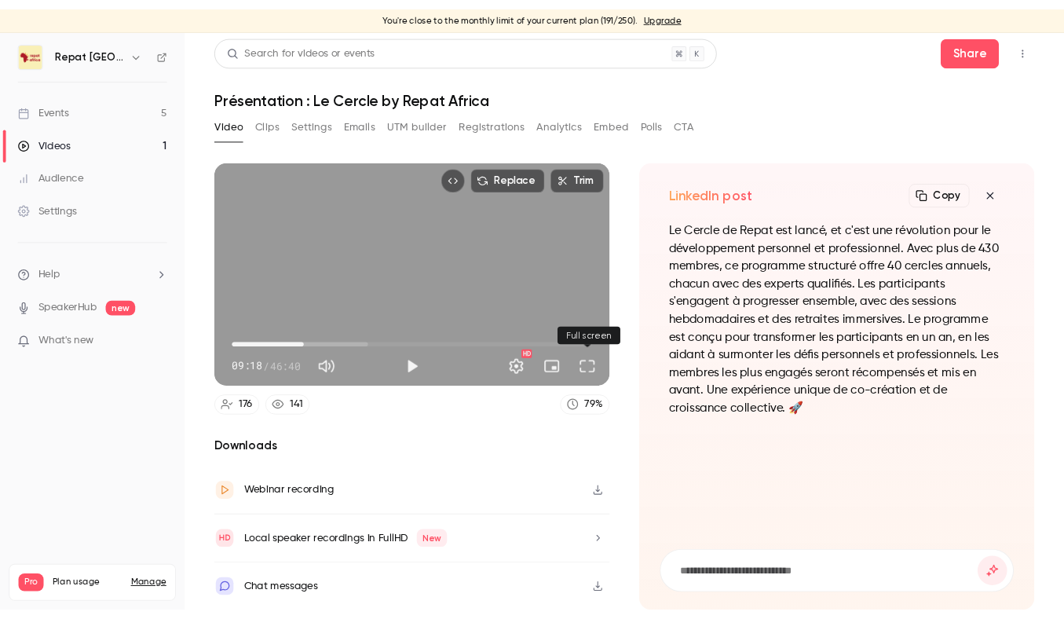
scroll to position [0, 0]
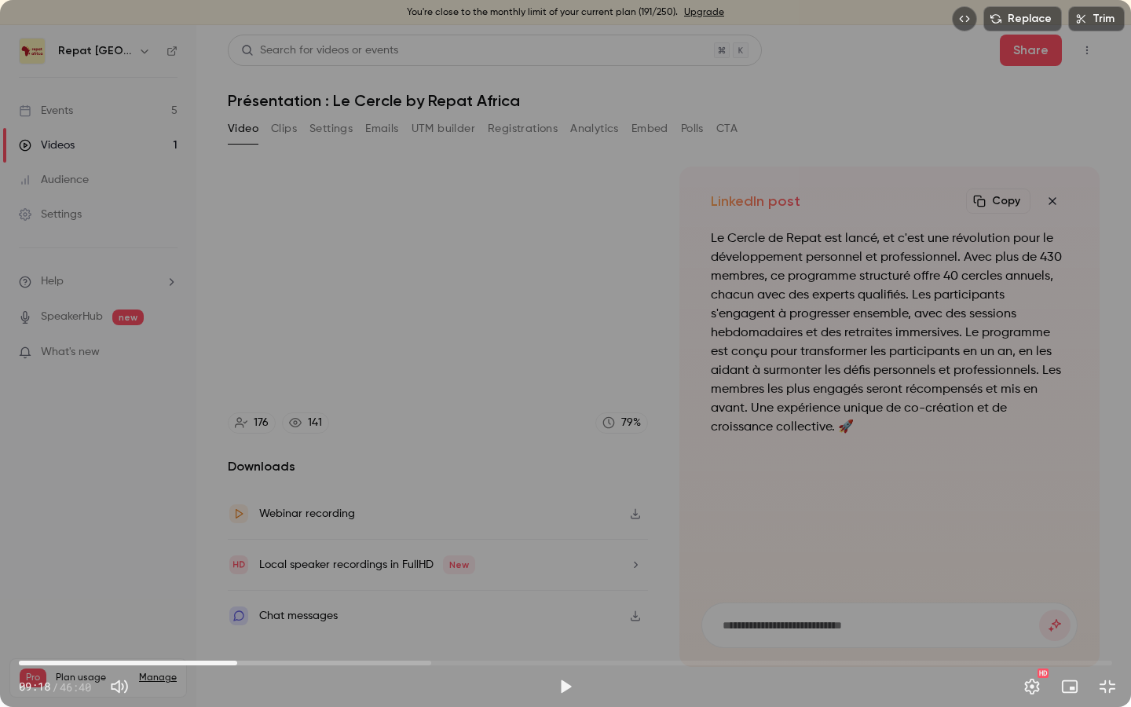
click at [568, 618] on button "Play" at bounding box center [565, 686] width 31 height 31
click at [568, 618] on button "Pause" at bounding box center [565, 686] width 31 height 31
click at [568, 618] on button "Play" at bounding box center [565, 686] width 31 height 31
click at [237, 618] on span "09:25" at bounding box center [239, 662] width 5 height 5
click at [233, 618] on span "09:09" at bounding box center [233, 662] width 5 height 5
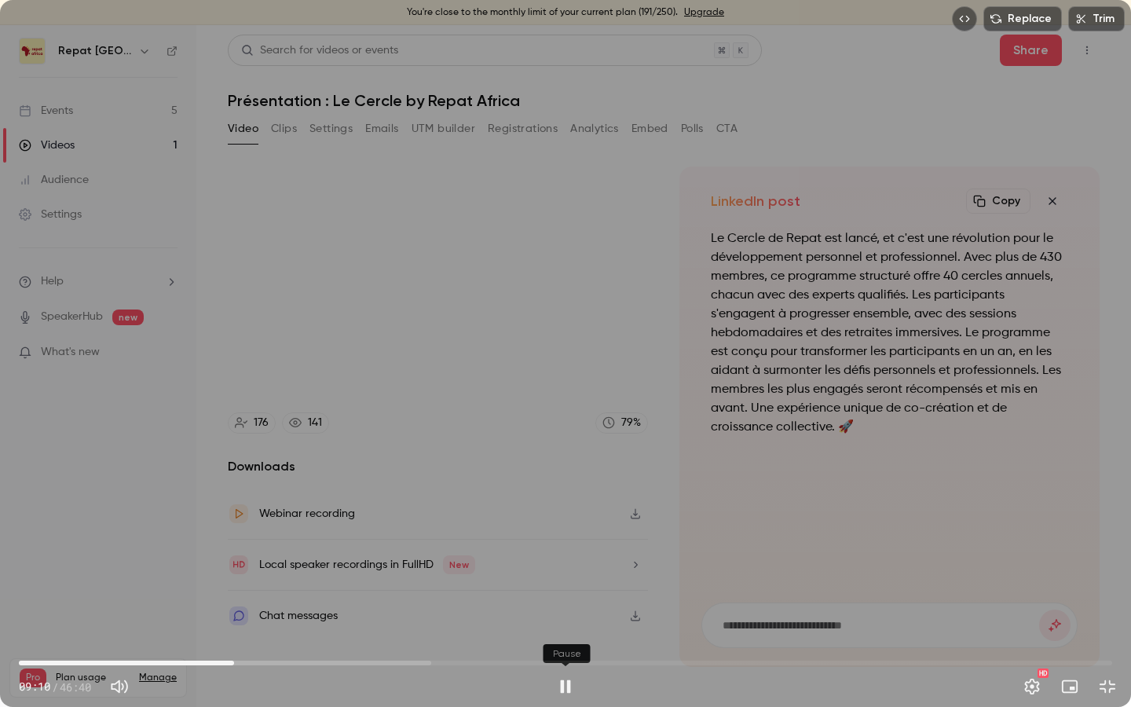
click at [564, 618] on button "Pause" at bounding box center [565, 686] width 31 height 31
click at [225, 618] on span "08:47" at bounding box center [565, 662] width 1093 height 25
click at [561, 618] on button "Play" at bounding box center [565, 686] width 31 height 31
type input "*****"
click at [129, 618] on button "Mute" at bounding box center [119, 686] width 31 height 31
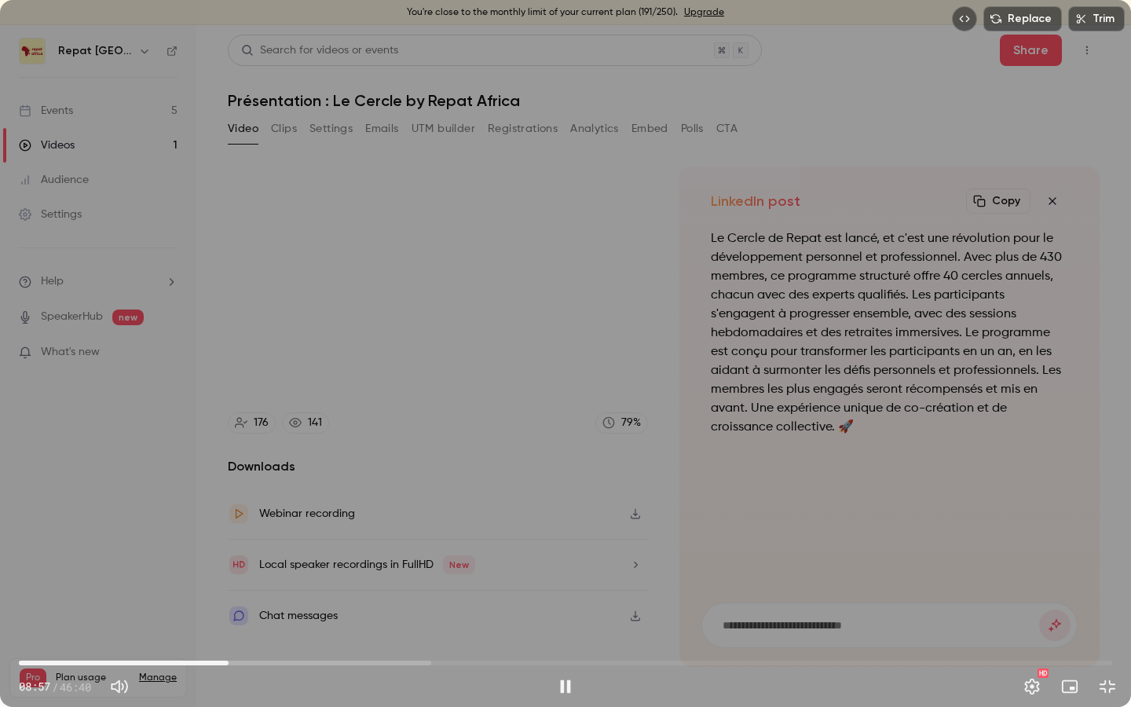
type input "*"
click at [562, 618] on button "Pause" at bounding box center [565, 686] width 31 height 31
click at [730, 426] on div "Replace Trim 09:10 09:10 / 46:40 HD" at bounding box center [565, 353] width 1131 height 707
click at [683, 378] on div "Replace Trim 09:11 09:11 / 46:40 HD" at bounding box center [565, 353] width 1131 height 707
click at [283, 5] on div "Replace Trim 09:11 09:11 / 46:40 HD" at bounding box center [565, 353] width 1131 height 707
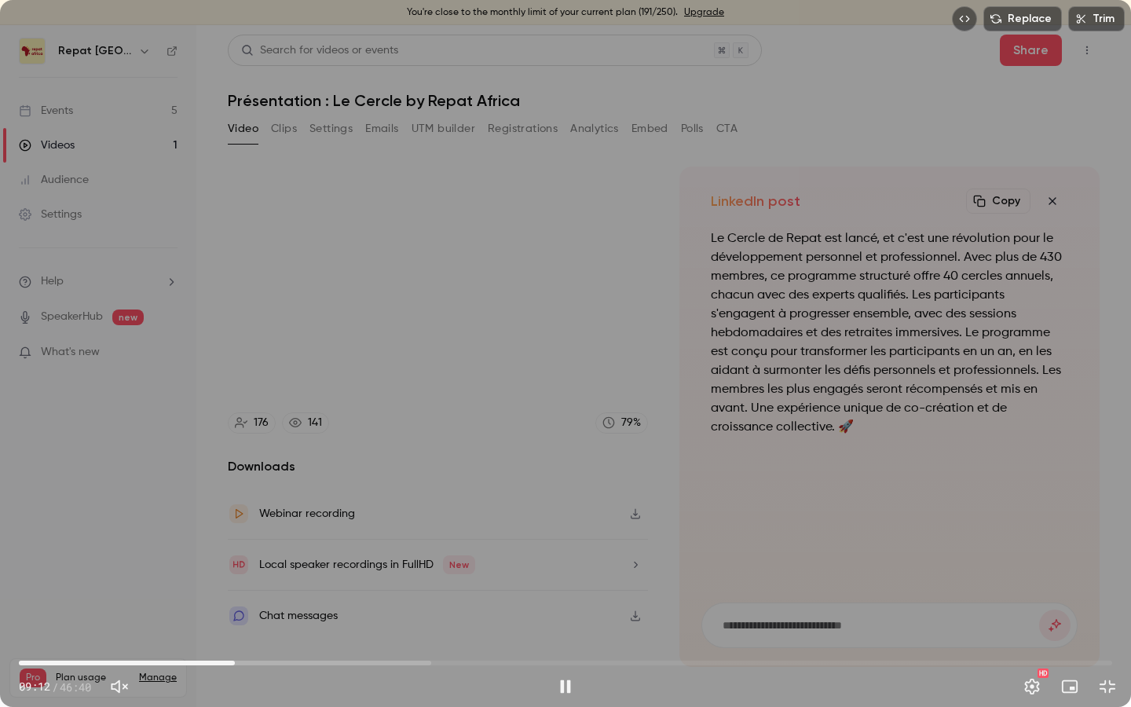
click at [129, 194] on div "Replace Trim 09:12 09:12 / 46:40 HD" at bounding box center [565, 353] width 1131 height 707
click at [97, 72] on div "Replace Trim 09:12 09:12 / 46:40 HD" at bounding box center [565, 353] width 1131 height 707
click at [1063, 618] on button "Exit full screen" at bounding box center [1107, 686] width 31 height 31
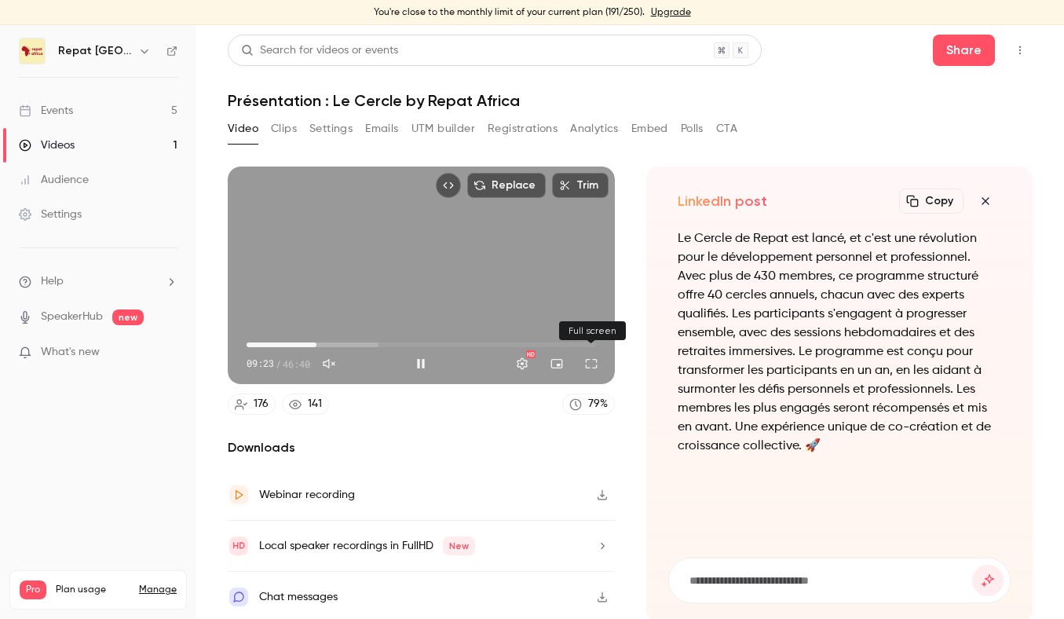
click at [594, 365] on button "Full screen" at bounding box center [591, 363] width 31 height 31
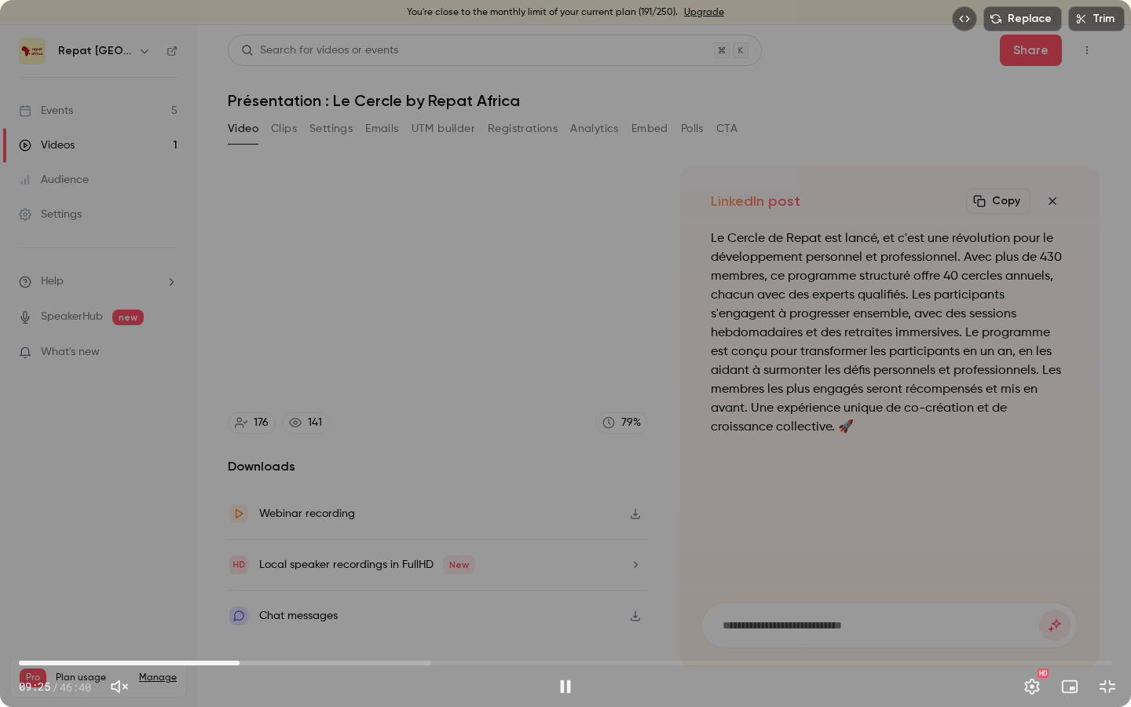
click at [237, 618] on span "09:25" at bounding box center [239, 662] width 5 height 5
click at [563, 618] on button "Pause" at bounding box center [565, 686] width 31 height 31
type input "*****"
click at [1063, 618] on button "Exit full screen" at bounding box center [1107, 686] width 31 height 31
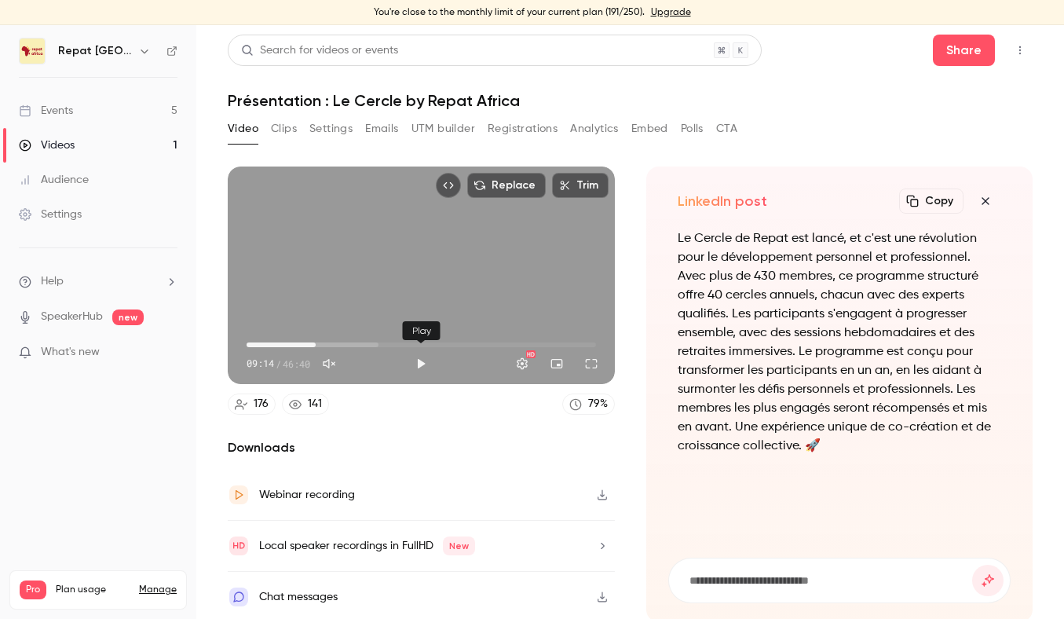
click at [419, 362] on button "Play" at bounding box center [420, 363] width 31 height 31
click at [595, 364] on button "Full screen" at bounding box center [591, 363] width 31 height 31
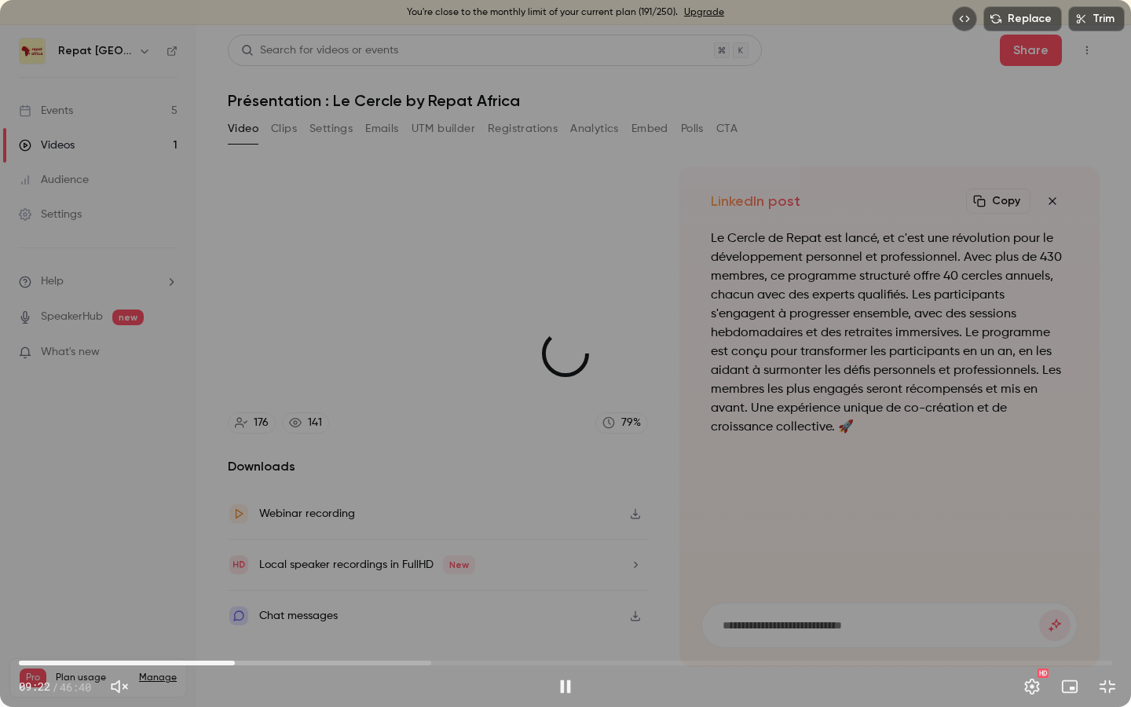
click at [235, 618] on span "09:13" at bounding box center [234, 662] width 5 height 5
click at [232, 618] on span "09:07" at bounding box center [232, 662] width 5 height 5
click at [224, 618] on span "08:45" at bounding box center [565, 662] width 1093 height 25
drag, startPoint x: 345, startPoint y: 658, endPoint x: 389, endPoint y: 658, distance: 44.8
click at [389, 618] on span "15:19" at bounding box center [565, 662] width 1093 height 25
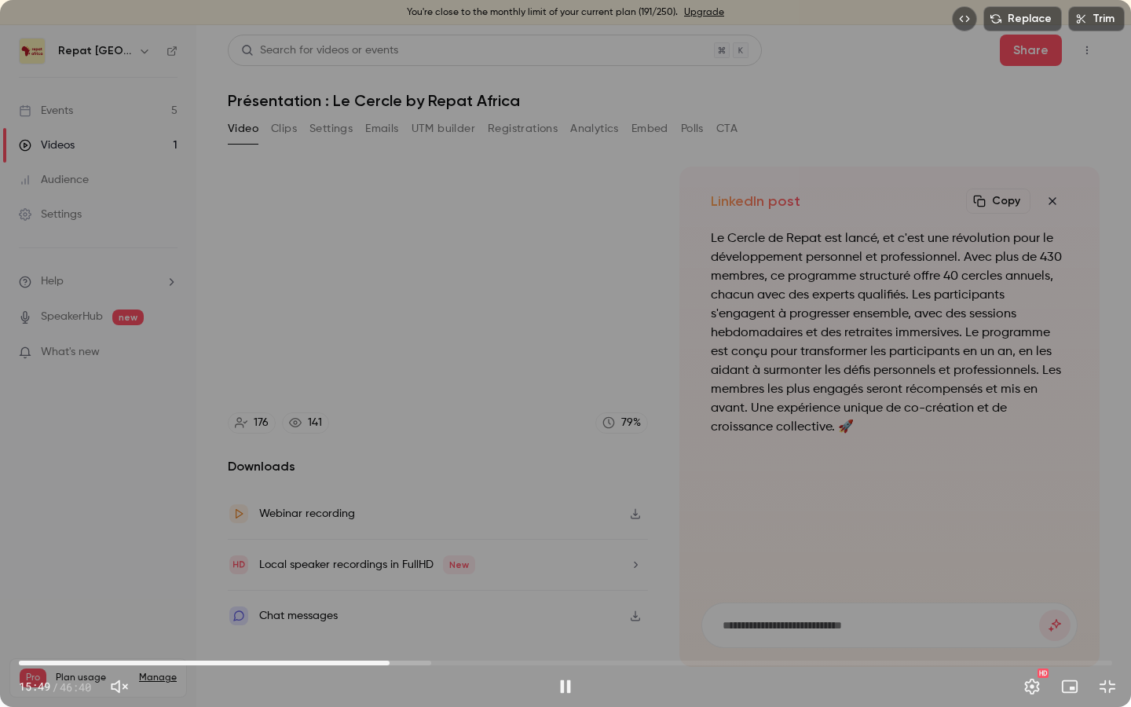
click at [423, 618] on span "15:49" at bounding box center [565, 662] width 1093 height 25
click at [425, 618] on span "17:20" at bounding box center [424, 662] width 5 height 5
click at [388, 618] on span "15:45" at bounding box center [565, 662] width 1093 height 25
drag, startPoint x: 403, startPoint y: 656, endPoint x: 455, endPoint y: 660, distance: 52.0
click at [455, 618] on span "18:36" at bounding box center [565, 662] width 1093 height 25
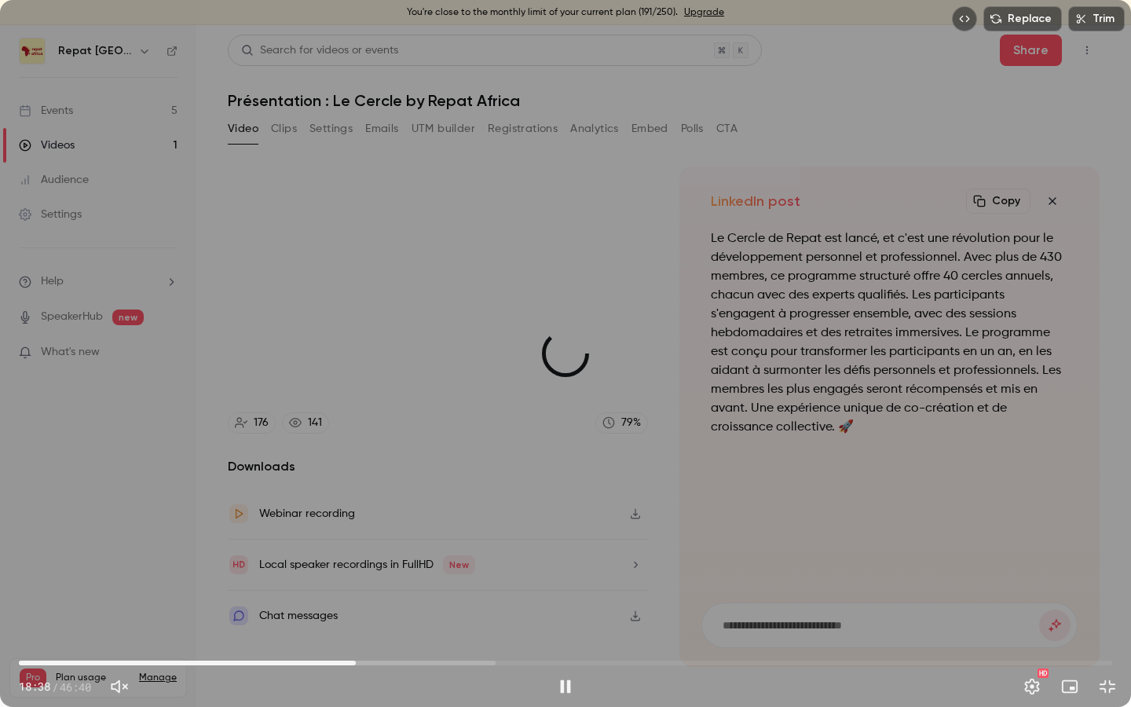
click at [356, 618] on span "14:23" at bounding box center [565, 662] width 1093 height 25
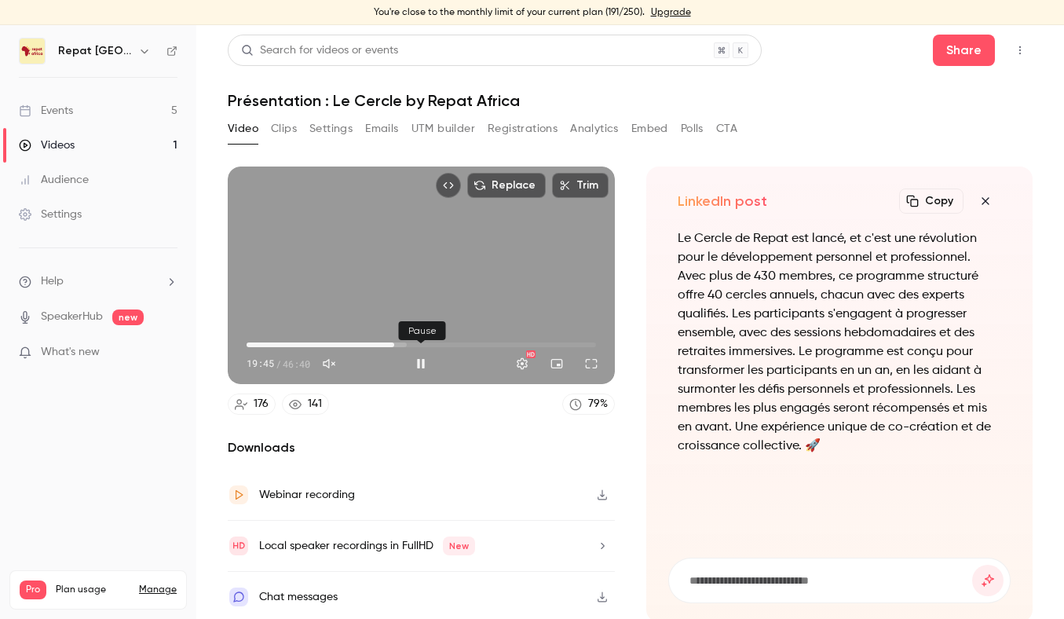
click at [420, 360] on button "Pause" at bounding box center [420, 363] width 31 height 31
click at [583, 364] on button "Full screen" at bounding box center [591, 363] width 31 height 31
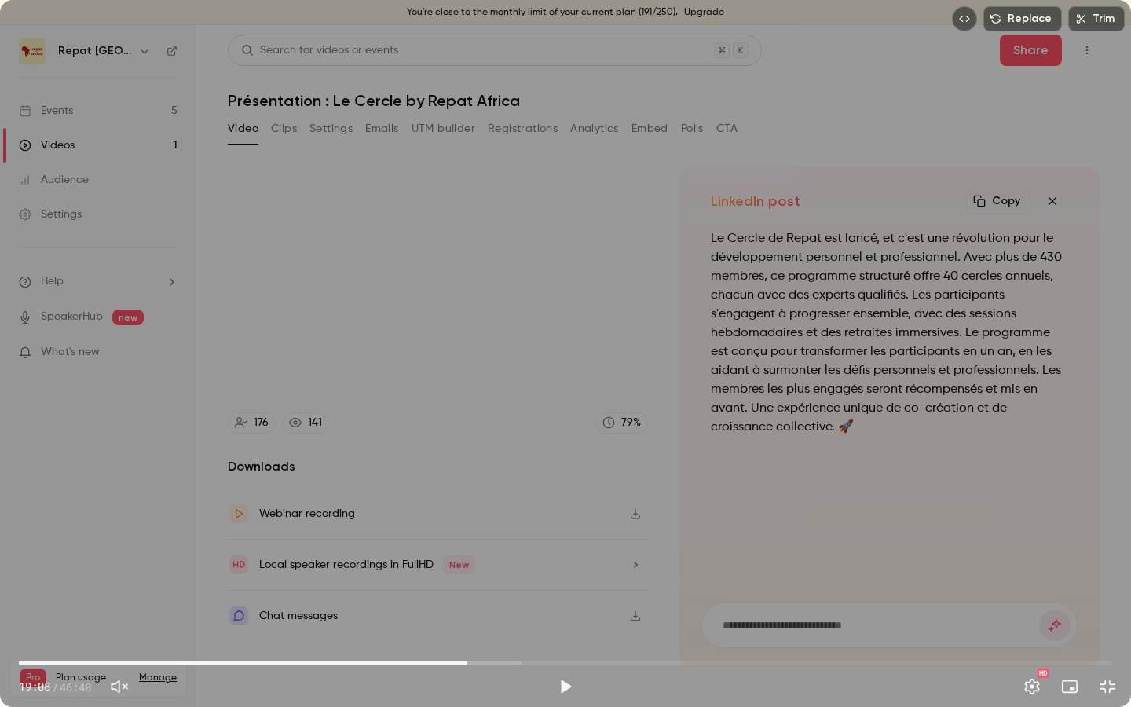
drag, startPoint x: 480, startPoint y: 660, endPoint x: 467, endPoint y: 662, distance: 12.8
click at [467, 618] on span "19:08" at bounding box center [467, 662] width 5 height 5
click at [485, 618] on span "19:54" at bounding box center [565, 662] width 1093 height 25
click at [566, 618] on button "Play" at bounding box center [565, 686] width 31 height 31
click at [503, 618] on span "20:45" at bounding box center [505, 662] width 5 height 5
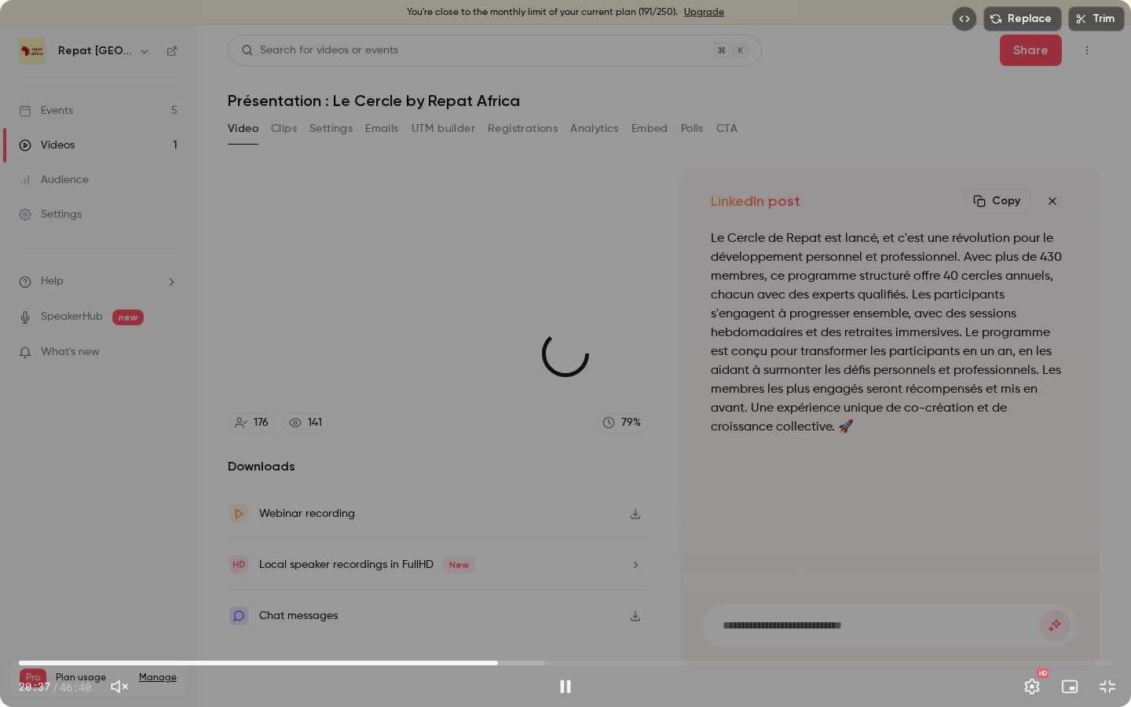
click at [498, 618] on span "20:27" at bounding box center [498, 662] width 5 height 5
click at [491, 618] on span "20:09" at bounding box center [490, 662] width 5 height 5
click at [532, 608] on div "Replace Trim 20:10 20:10 / 46:40 HD" at bounding box center [565, 353] width 1131 height 707
click at [567, 618] on button "Play" at bounding box center [565, 686] width 31 height 31
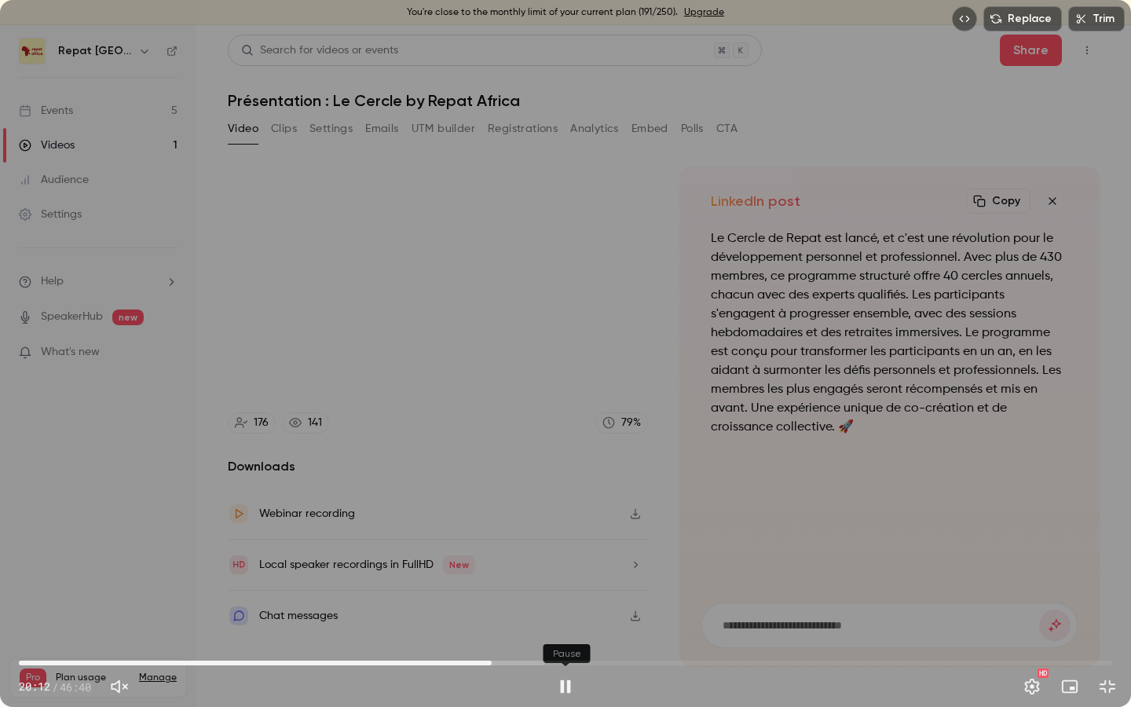
click at [567, 618] on button "Pause" at bounding box center [565, 686] width 31 height 31
click at [567, 618] on button "Play" at bounding box center [565, 686] width 31 height 31
click at [567, 618] on button "Pause" at bounding box center [565, 686] width 31 height 31
click at [567, 618] on button "Play" at bounding box center [565, 686] width 31 height 31
click at [567, 618] on button "Pause" at bounding box center [565, 686] width 31 height 31
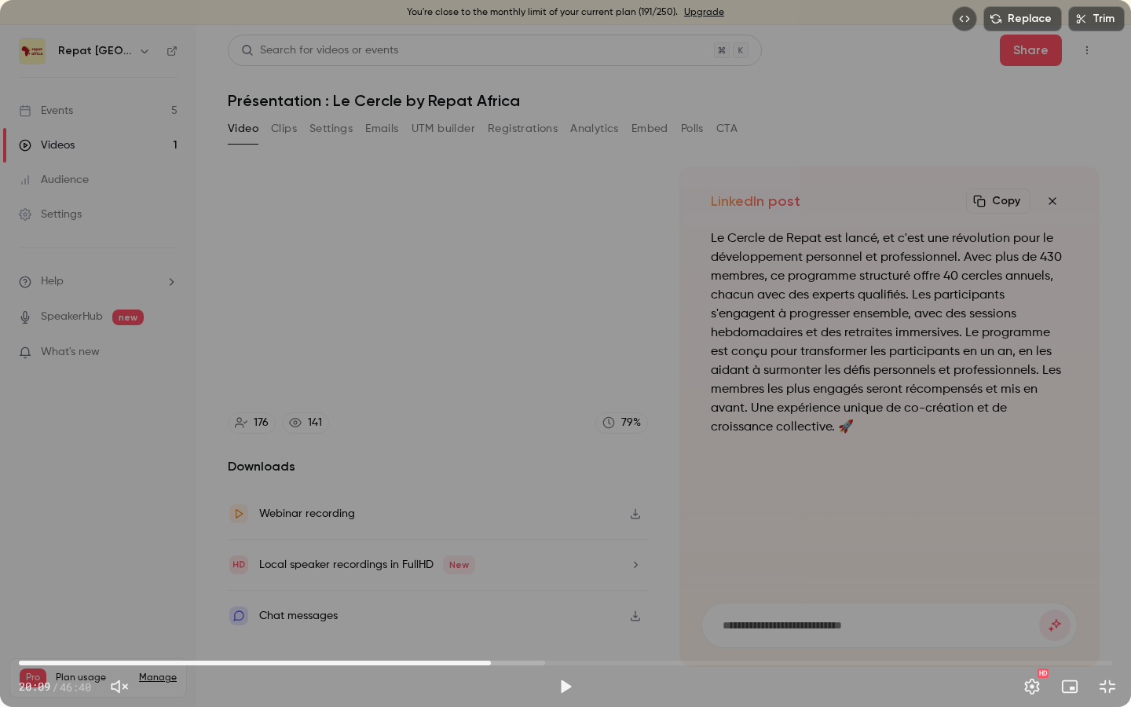
click at [491, 618] on span "20:09" at bounding box center [490, 662] width 5 height 5
click at [521, 510] on div "Replace Trim 20:09 20:09 / 46:40 HD" at bounding box center [565, 353] width 1131 height 707
click at [565, 618] on button "Pause" at bounding box center [565, 686] width 31 height 31
click at [490, 618] on span "20:07" at bounding box center [490, 662] width 5 height 5
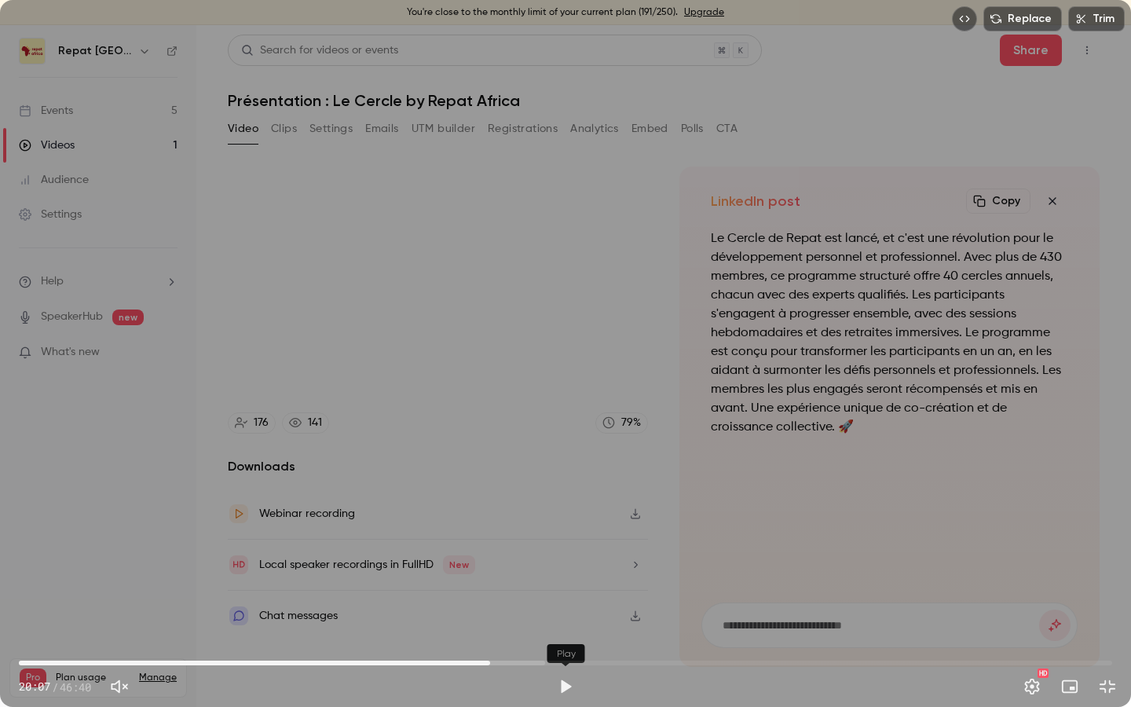
click at [568, 618] on button "Play" at bounding box center [565, 686] width 31 height 31
drag, startPoint x: 488, startPoint y: 660, endPoint x: 474, endPoint y: 662, distance: 14.2
click at [474, 618] on span "19:28" at bounding box center [565, 662] width 1093 height 25
click at [491, 321] on div "Replace Trim 19:28 19:28 / 46:40 HD" at bounding box center [565, 353] width 1131 height 707
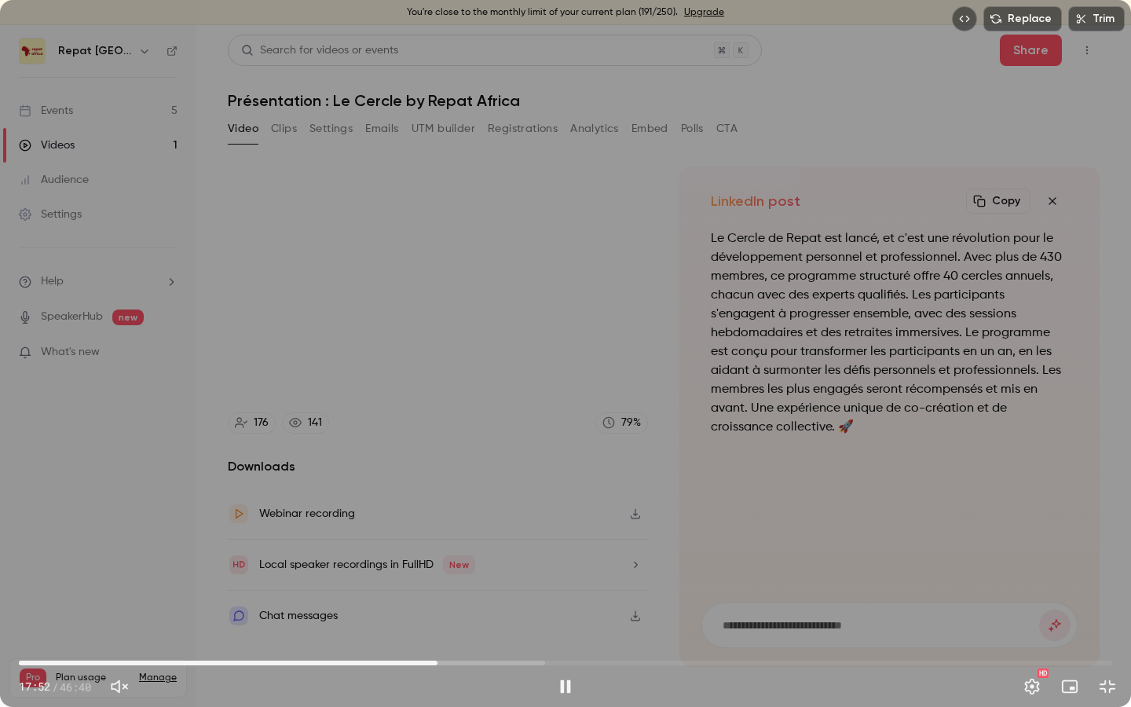
drag, startPoint x: 461, startPoint y: 663, endPoint x: 437, endPoint y: 663, distance: 24.3
click at [437, 618] on span "17:52" at bounding box center [565, 662] width 1093 height 25
click at [608, 618] on span "17:50" at bounding box center [565, 662] width 1093 height 25
click at [459, 618] on span "18:48" at bounding box center [565, 662] width 1093 height 25
click at [550, 618] on div "18:48 18:48 / 46:40 HD" at bounding box center [565, 674] width 1131 height 66
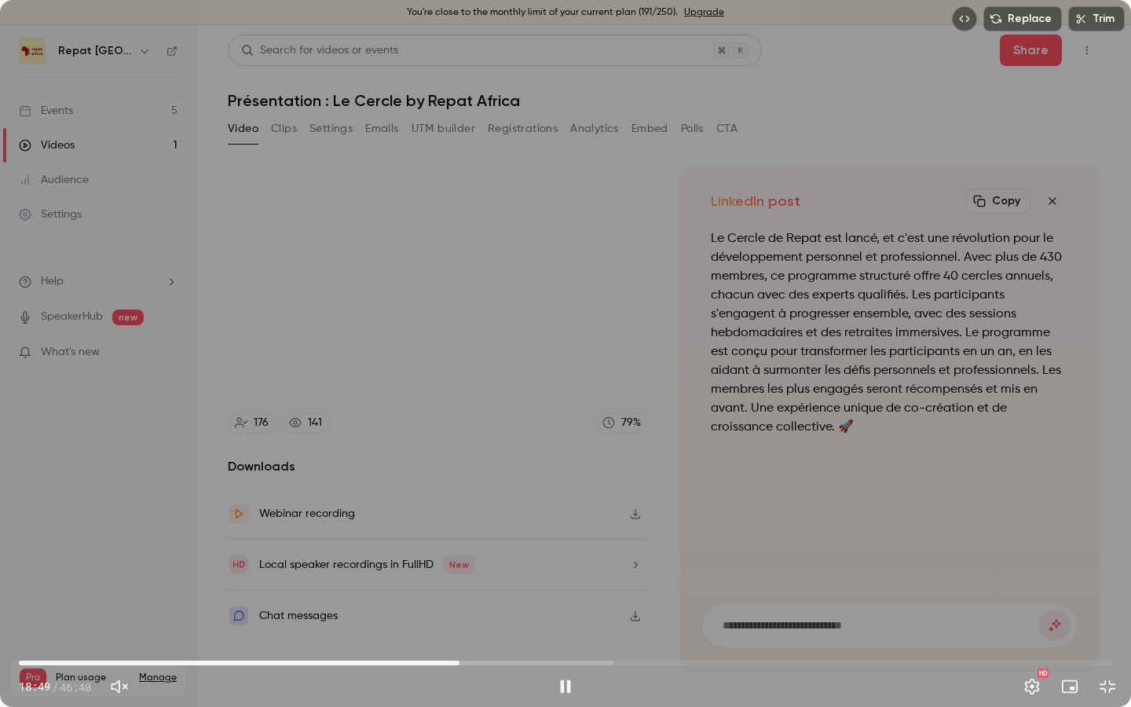
click at [558, 618] on span "18:49" at bounding box center [565, 662] width 1093 height 25
click at [552, 618] on span "23:34" at bounding box center [565, 662] width 1093 height 25
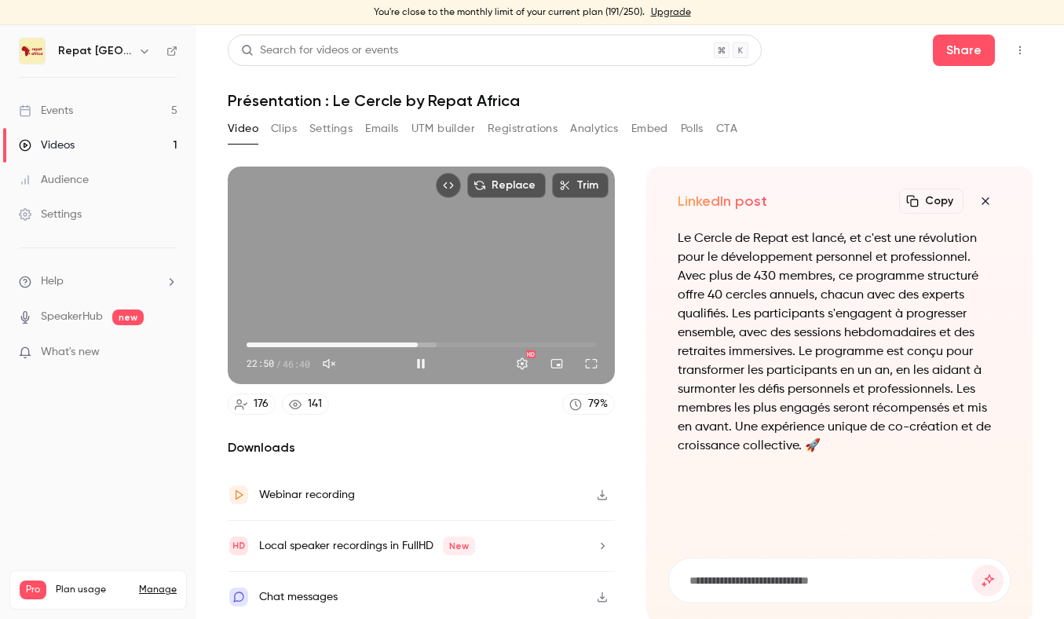
click at [593, 362] on button "Full screen" at bounding box center [591, 363] width 31 height 31
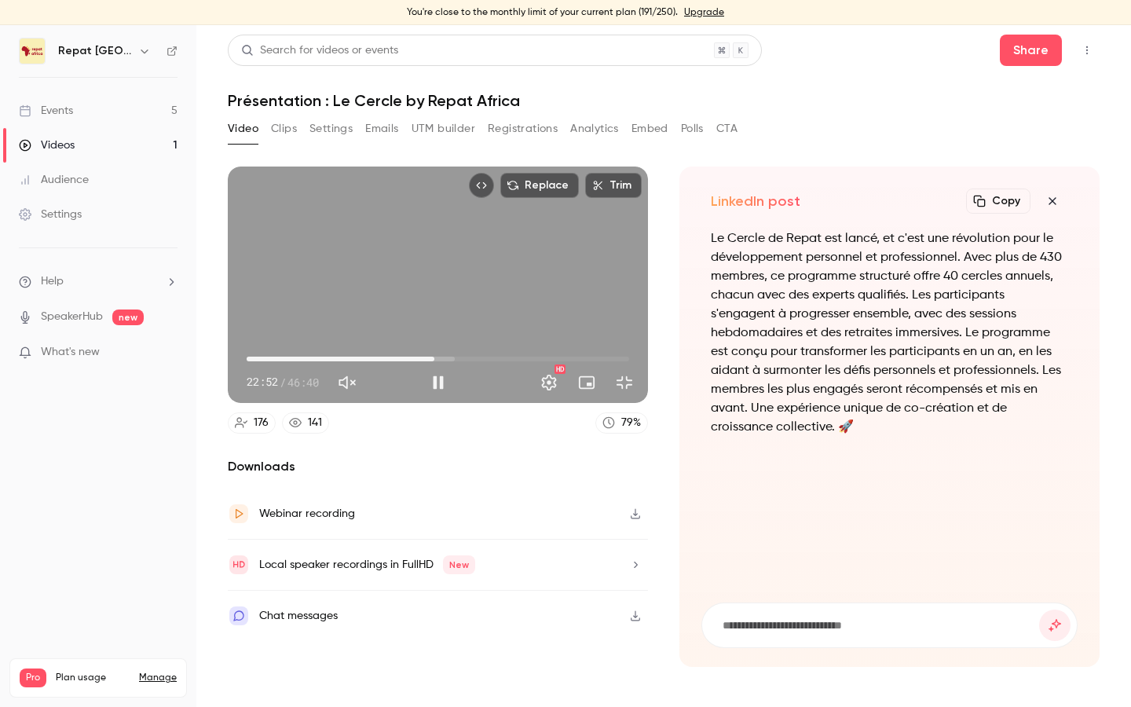
type input "******"
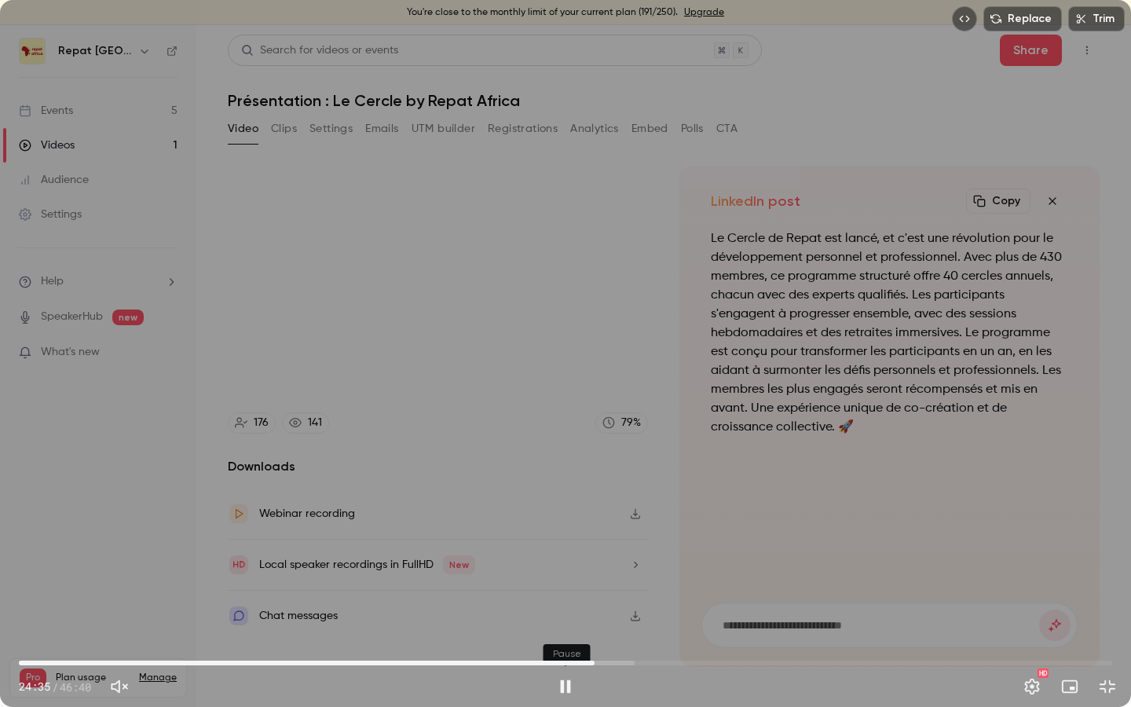
click at [565, 618] on button "Pause" at bounding box center [565, 686] width 31 height 31
click at [572, 618] on button "Play" at bounding box center [565, 686] width 31 height 31
click at [582, 618] on span "24:37" at bounding box center [565, 662] width 1093 height 25
click at [585, 618] on span "24:04" at bounding box center [582, 662] width 5 height 5
click at [656, 618] on span "27:11" at bounding box center [565, 662] width 1093 height 25
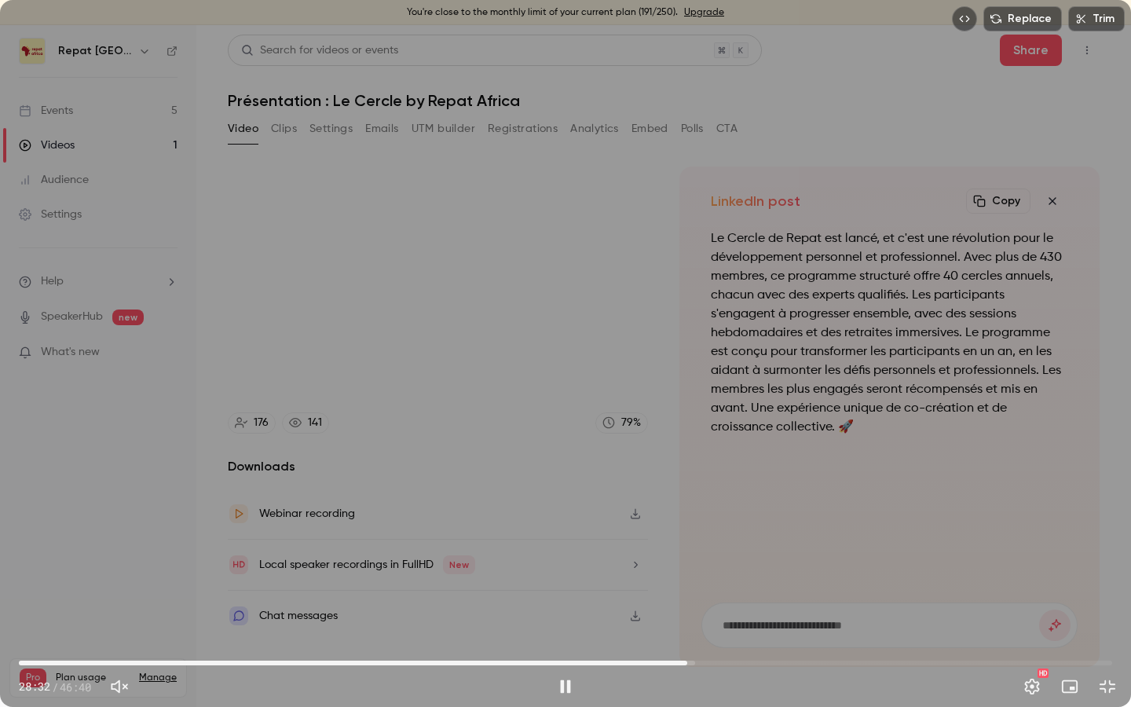
click at [687, 618] on span "28:32" at bounding box center [565, 662] width 1093 height 25
click at [672, 618] on span "27:53" at bounding box center [565, 662] width 1093 height 25
click at [652, 618] on span "27:54" at bounding box center [565, 662] width 1093 height 25
click at [655, 618] on span "27:02" at bounding box center [652, 662] width 5 height 5
click at [660, 618] on span "27:17" at bounding box center [658, 662] width 5 height 5
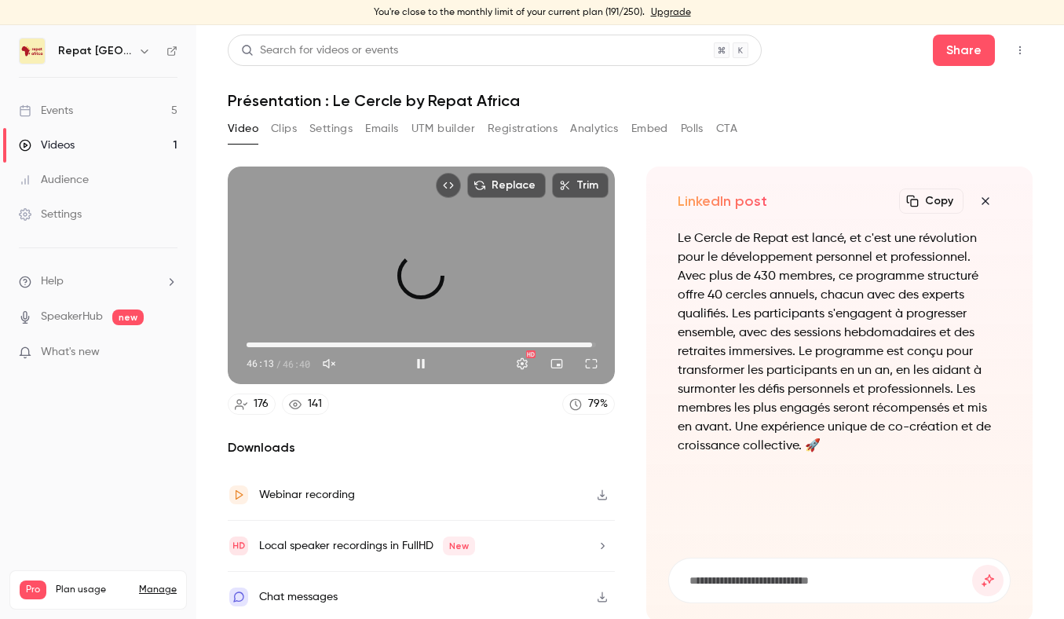
type input "******"
click at [294, 138] on button "Clips" at bounding box center [284, 128] width 26 height 25
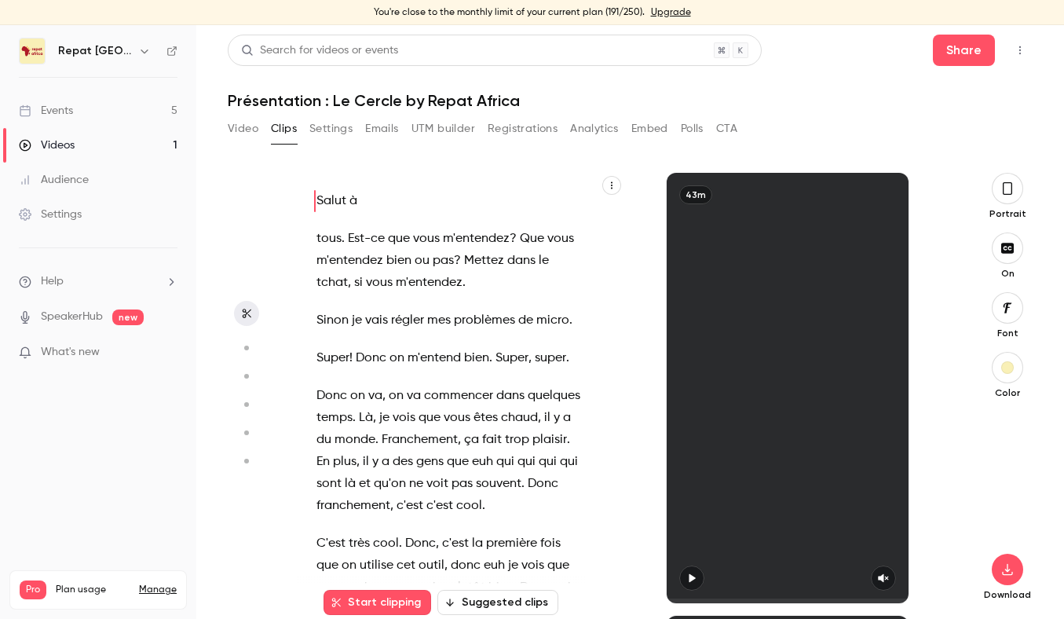
scroll to position [10, 0]
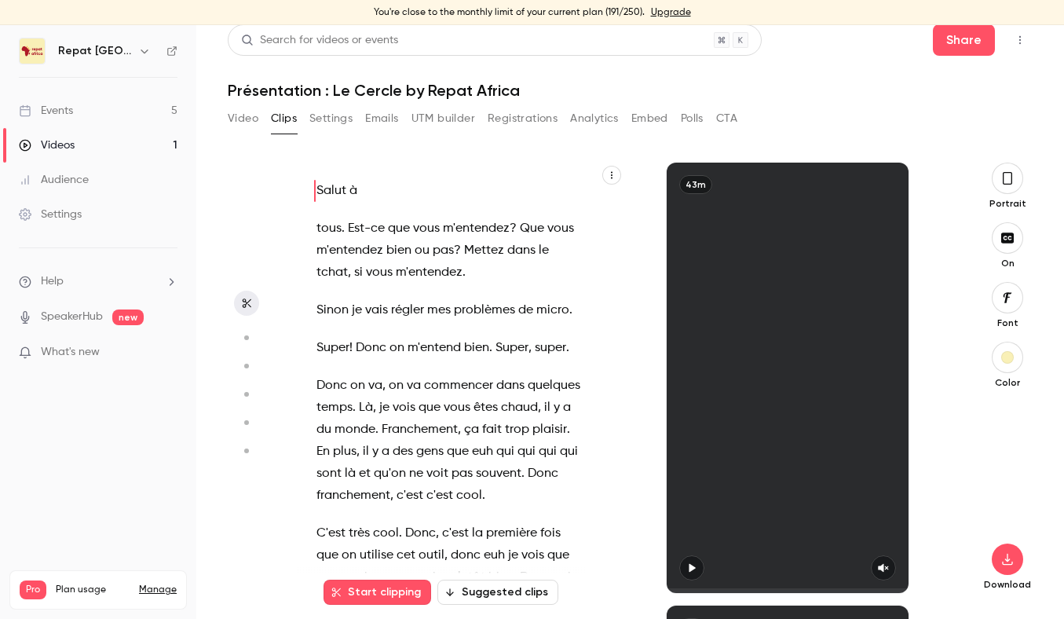
click at [678, 558] on div at bounding box center [788, 567] width 242 height 25
click at [693, 567] on icon "button" at bounding box center [692, 568] width 6 height 9
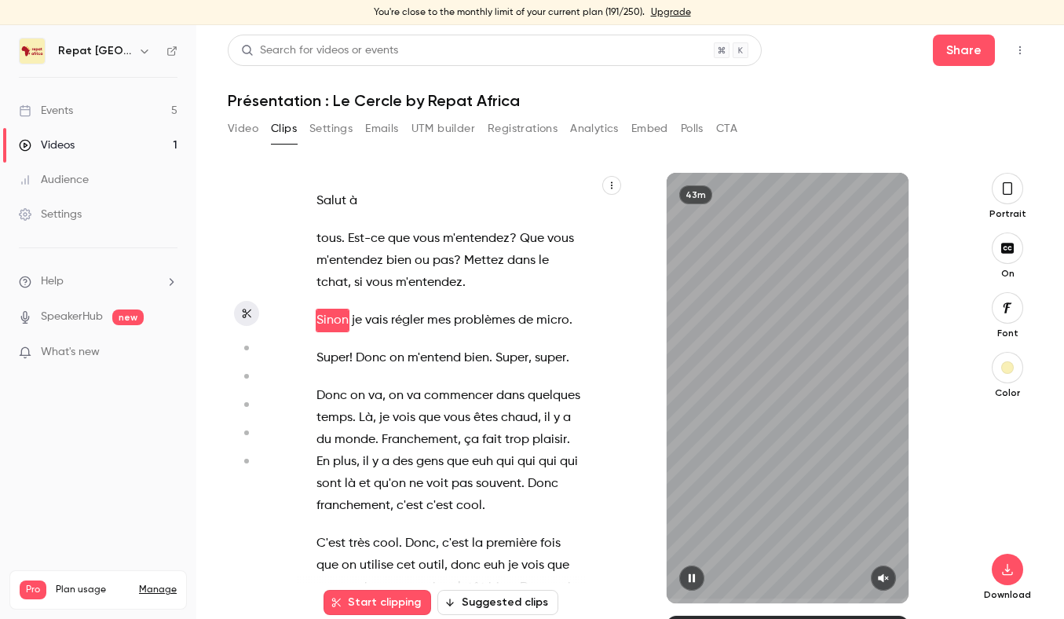
scroll to position [0, 0]
click at [894, 571] on div at bounding box center [788, 577] width 242 height 25
click at [891, 573] on button "button" at bounding box center [883, 577] width 25 height 25
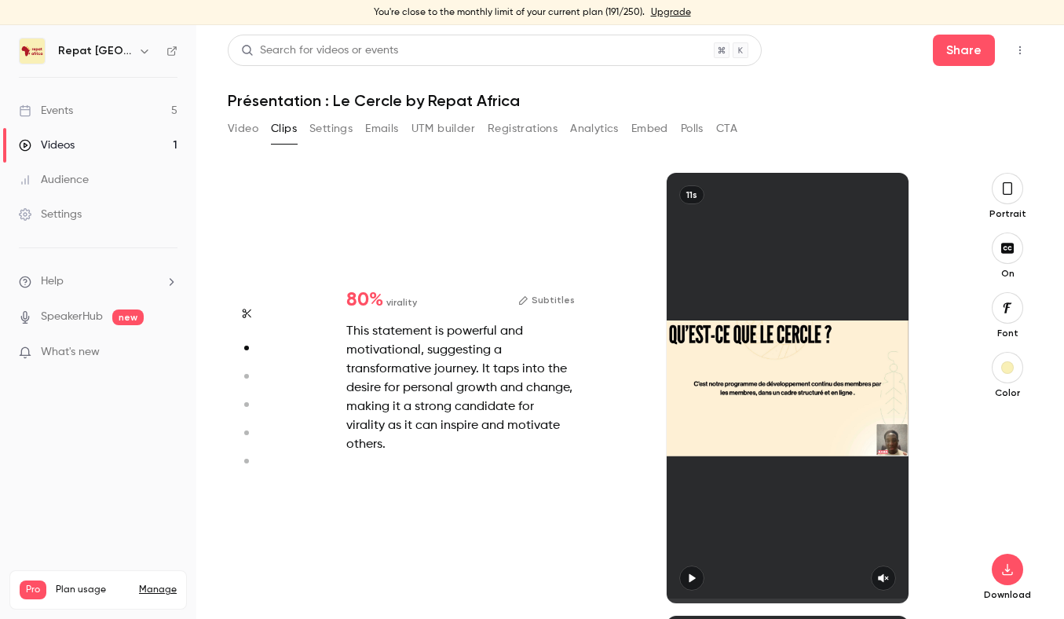
type input "***"
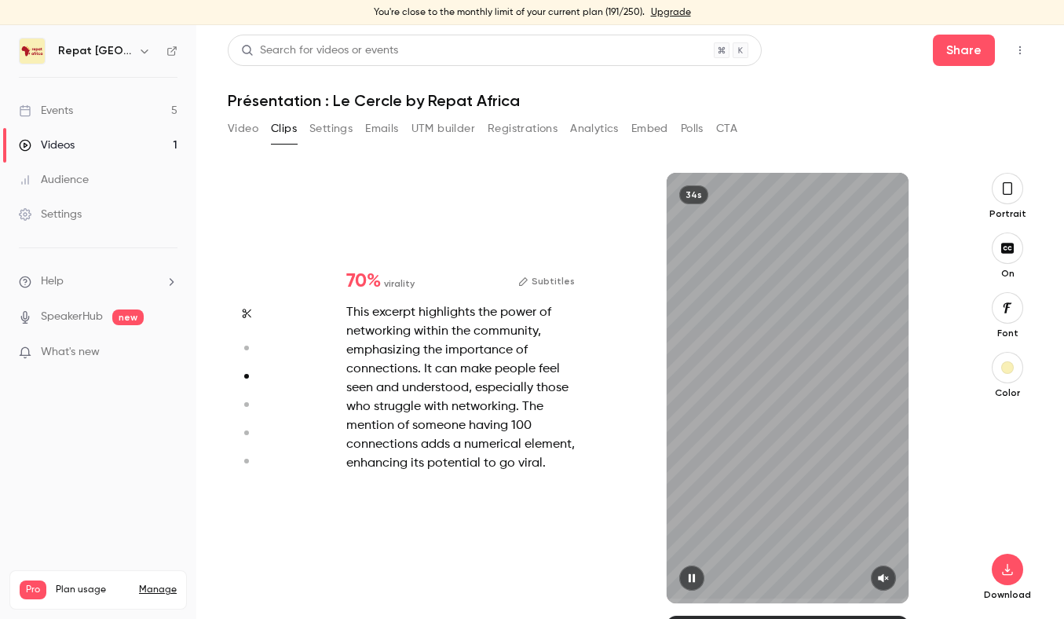
type input "***"
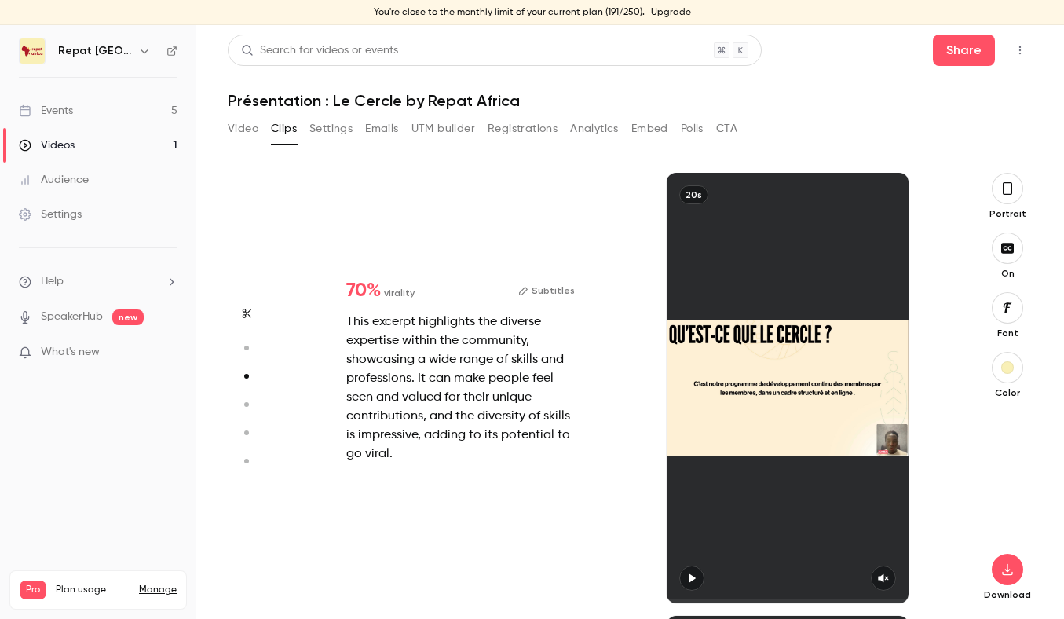
type input "***"
type input "*"
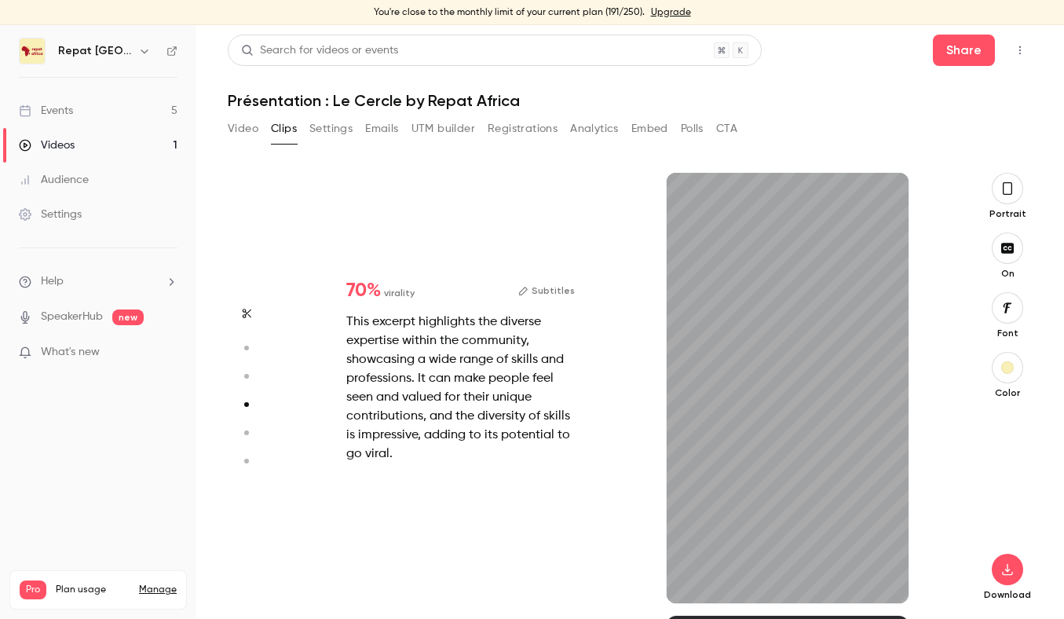
scroll to position [1329, 0]
click at [686, 588] on span at bounding box center [788, 600] width 242 height 25
click at [691, 578] on icon "button" at bounding box center [692, 577] width 13 height 11
type input "***"
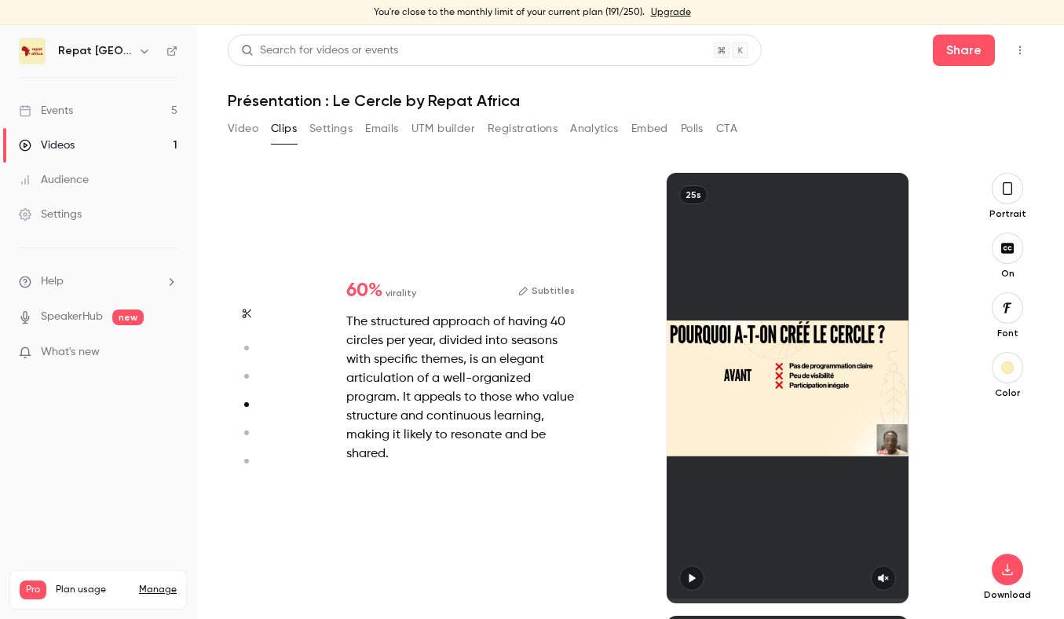
type input "***"
type input "*"
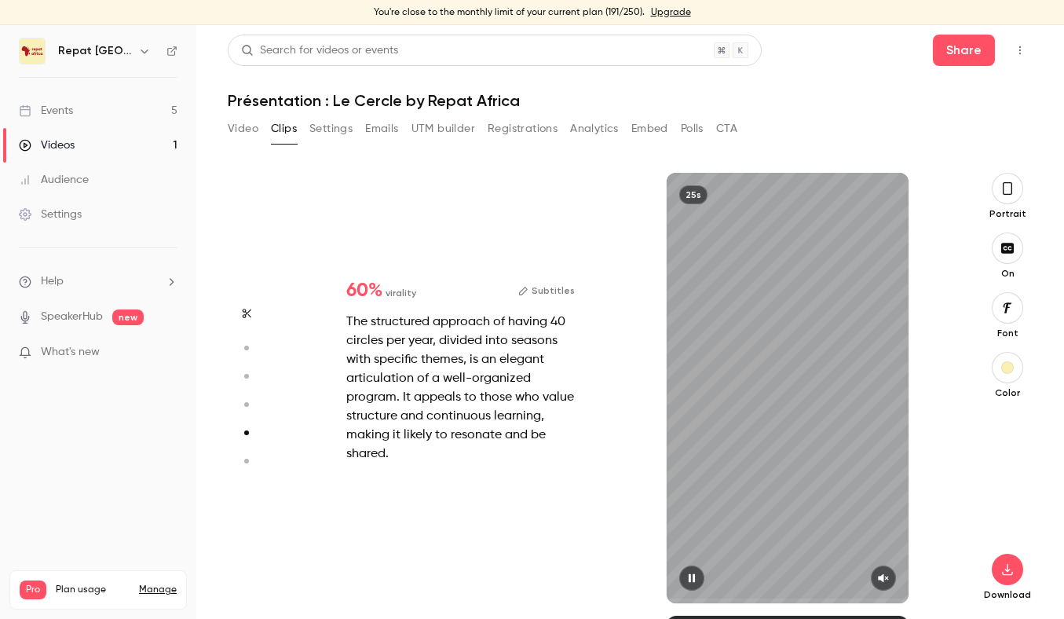
scroll to position [1772, 0]
click at [876, 580] on button "button" at bounding box center [883, 577] width 25 height 25
type input "***"
type input "*"
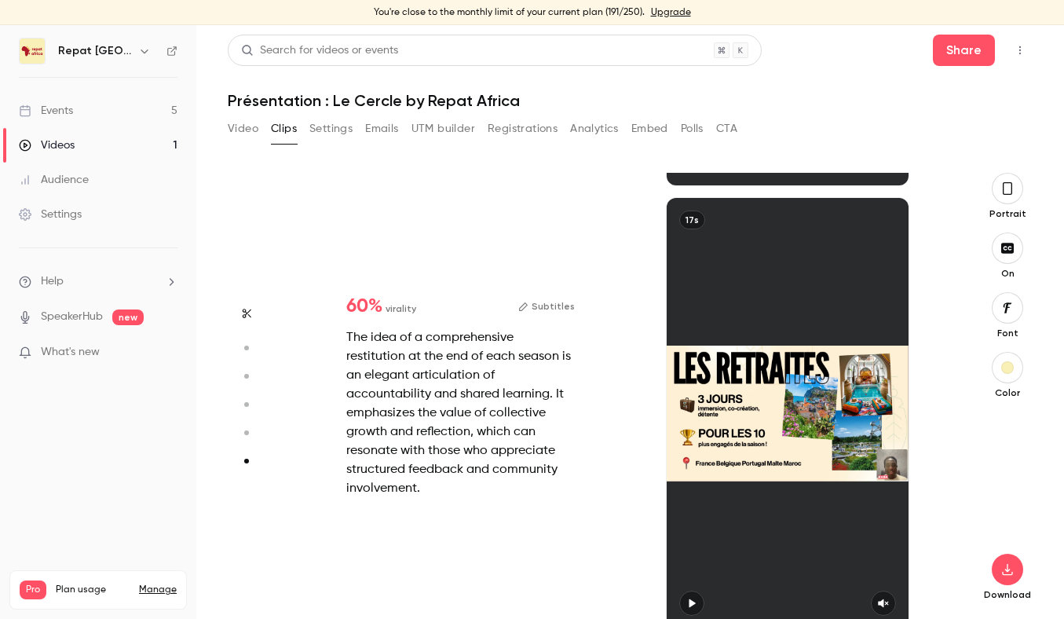
scroll to position [2189, 0]
click at [878, 598] on div at bounding box center [788, 413] width 242 height 430
click at [885, 601] on div at bounding box center [788, 413] width 242 height 430
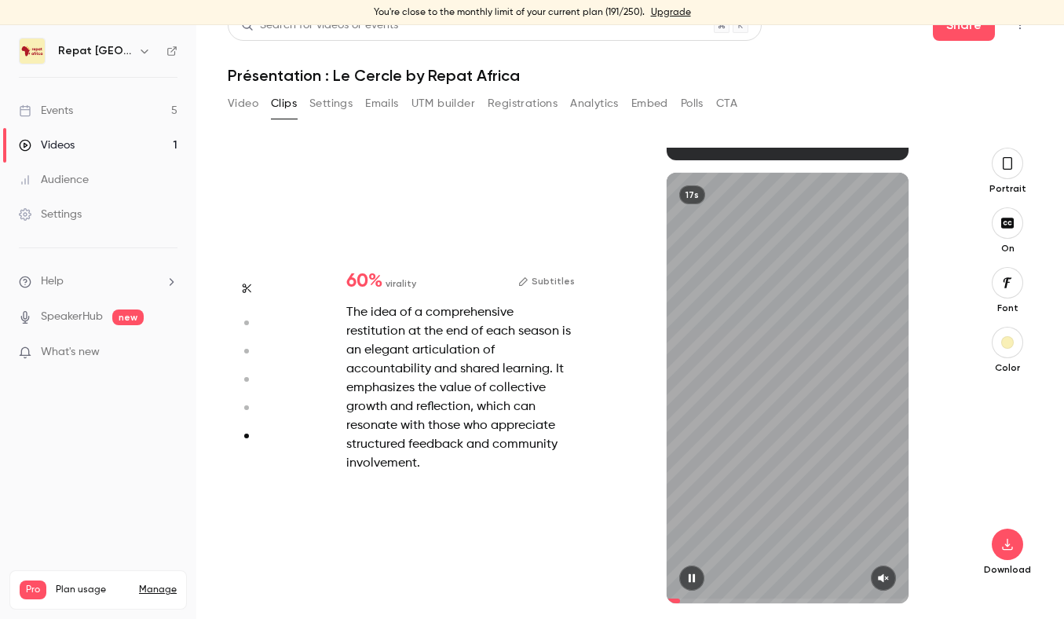
click at [884, 577] on icon "button" at bounding box center [883, 577] width 13 height 11
type input "****"
